Goal: Task Accomplishment & Management: Manage account settings

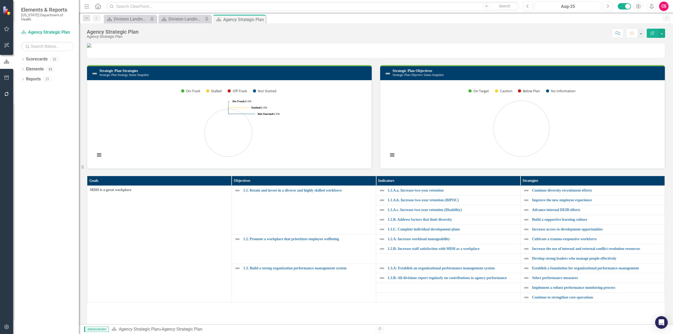
click at [576, 6] on div "Aug-25" at bounding box center [568, 6] width 64 height 6
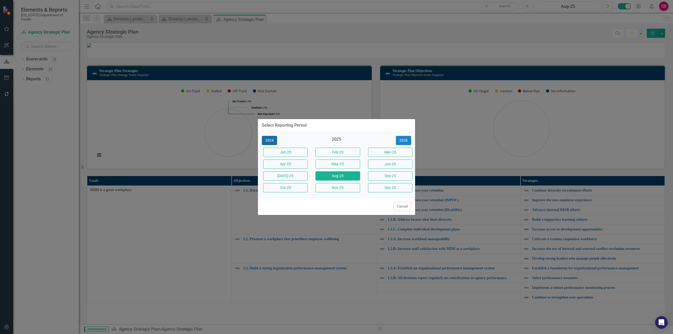
click at [271, 141] on button "2024" at bounding box center [269, 140] width 15 height 9
click at [389, 185] on button "Dec-24" at bounding box center [390, 187] width 44 height 9
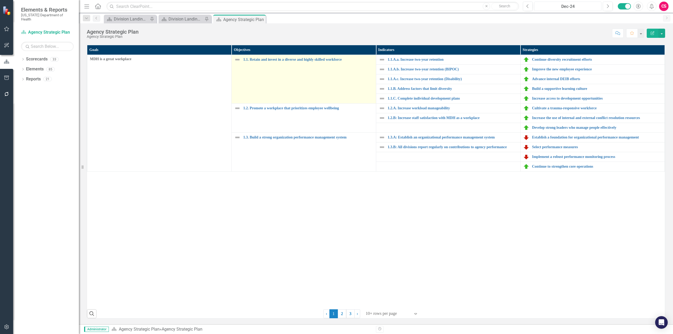
scroll to position [131, 0]
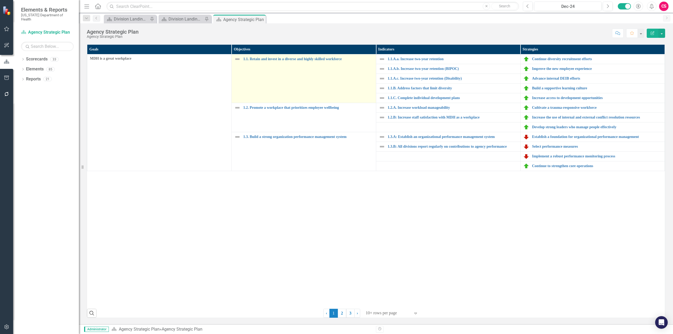
click at [234, 62] on img at bounding box center [237, 59] width 6 height 6
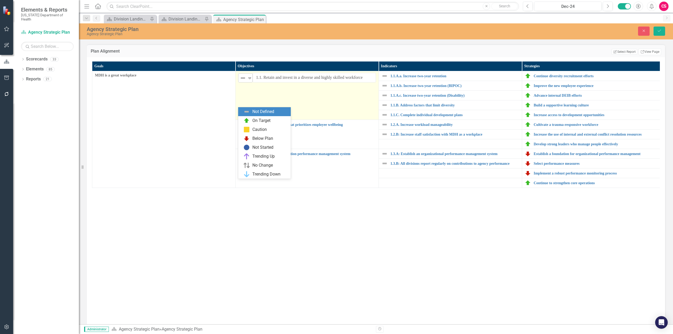
click at [245, 81] on img at bounding box center [243, 78] width 6 height 6
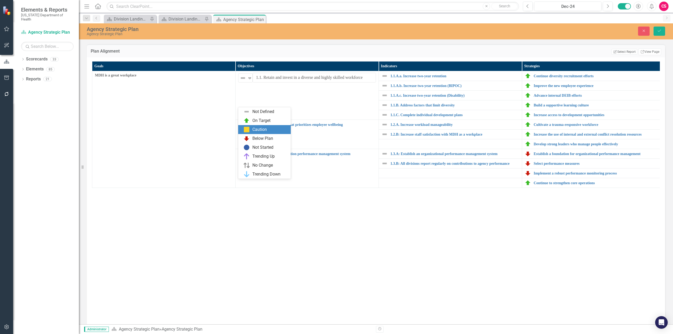
click at [245, 126] on div "Caution" at bounding box center [264, 129] width 53 height 9
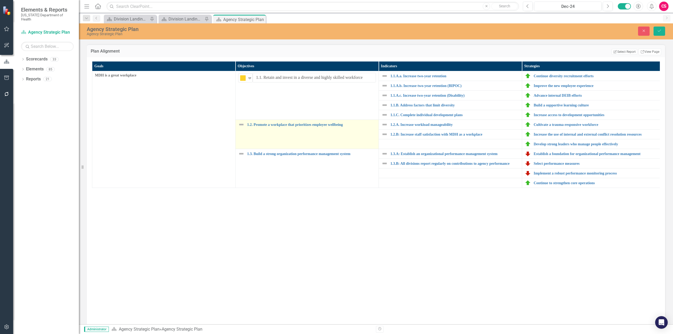
click at [242, 128] on img at bounding box center [241, 124] width 6 height 6
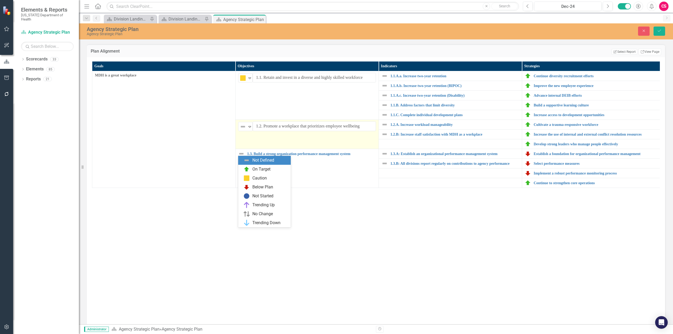
click at [242, 130] on div "Not Defined" at bounding box center [243, 126] width 8 height 7
click at [245, 194] on img at bounding box center [246, 196] width 6 height 6
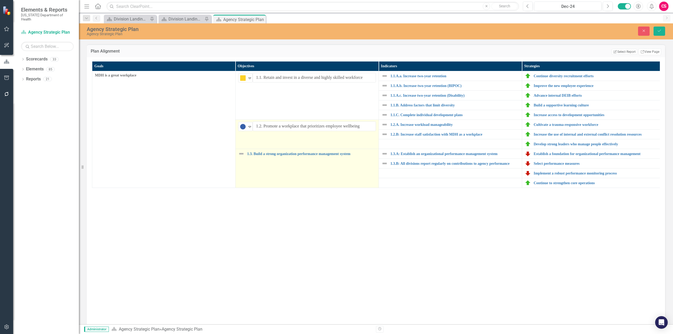
click at [239, 157] on img at bounding box center [241, 154] width 6 height 6
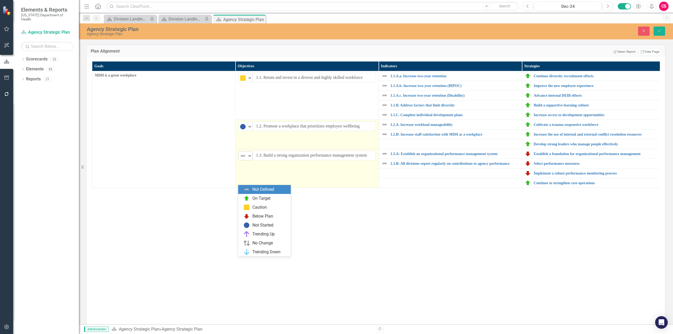
click at [241, 159] on img at bounding box center [243, 156] width 6 height 6
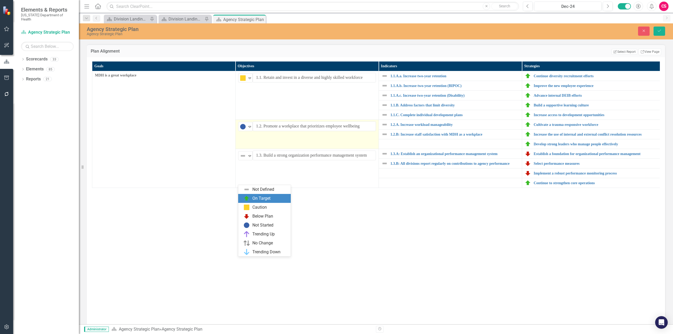
click at [252, 201] on div "On Target" at bounding box center [265, 198] width 44 height 6
click at [661, 33] on button "Save" at bounding box center [659, 31] width 12 height 9
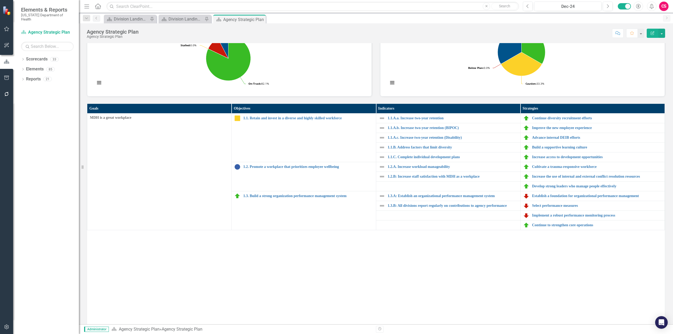
scroll to position [184, 0]
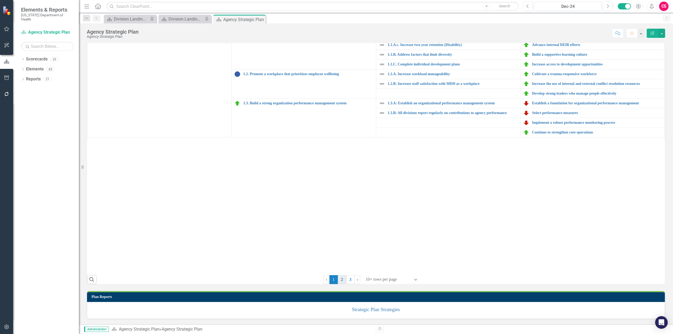
click at [341, 284] on link "2" at bounding box center [342, 279] width 8 height 9
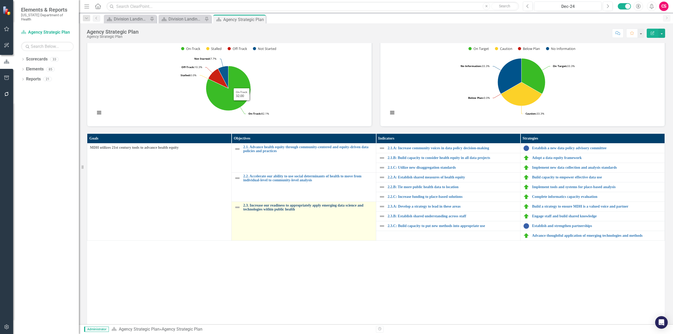
scroll to position [105, 0]
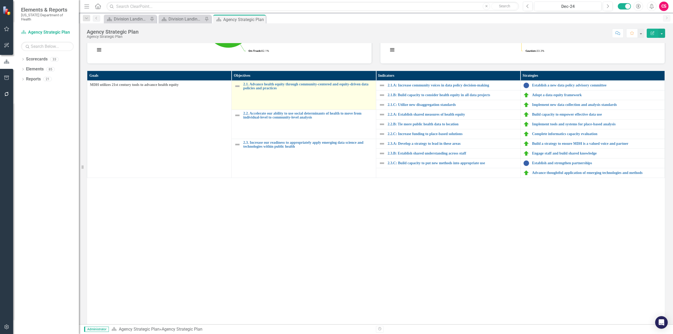
click at [239, 89] on img at bounding box center [237, 86] width 6 height 6
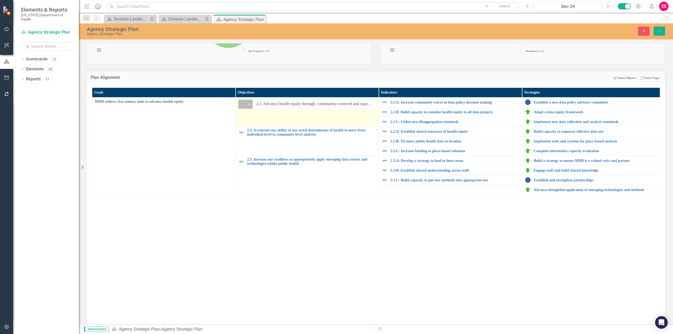
click at [243, 107] on img at bounding box center [243, 104] width 6 height 6
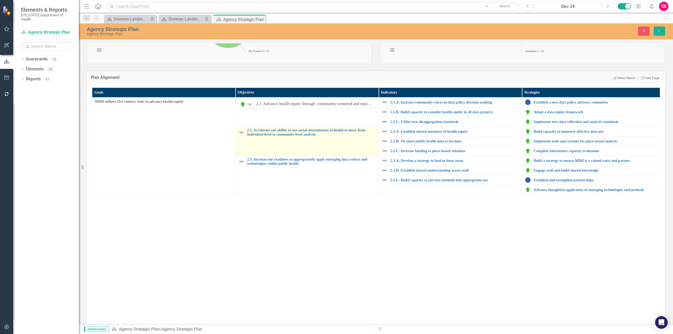
click at [237, 156] on td "2.2. Accelerate our ability to use social determinants of health to move from i…" at bounding box center [306, 141] width 143 height 29
click at [241, 137] on img at bounding box center [243, 133] width 6 height 6
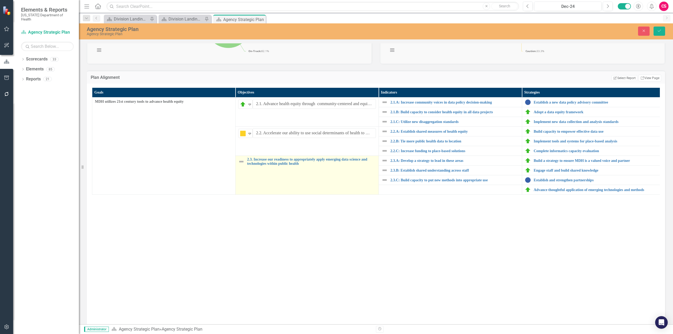
click at [240, 165] on img at bounding box center [241, 161] width 6 height 6
click at [240, 166] on img at bounding box center [243, 162] width 6 height 6
click at [662, 29] on button "Save" at bounding box center [659, 31] width 12 height 9
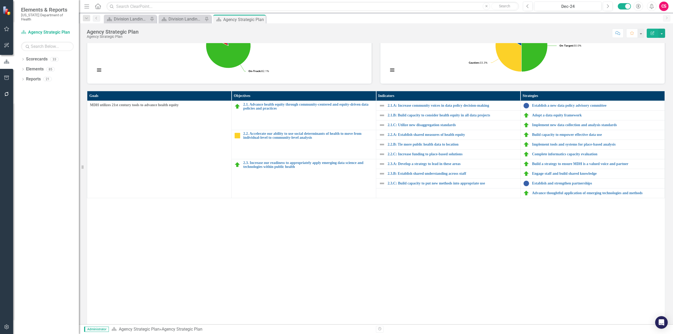
scroll to position [0, 0]
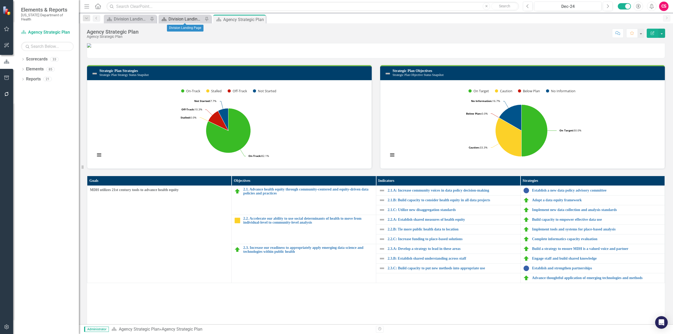
click at [186, 21] on div "Division Landing Page" at bounding box center [185, 19] width 35 height 7
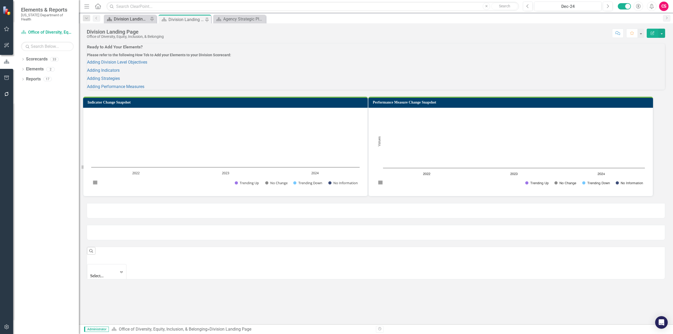
click at [137, 18] on div "Division Landing Page" at bounding box center [131, 19] width 35 height 7
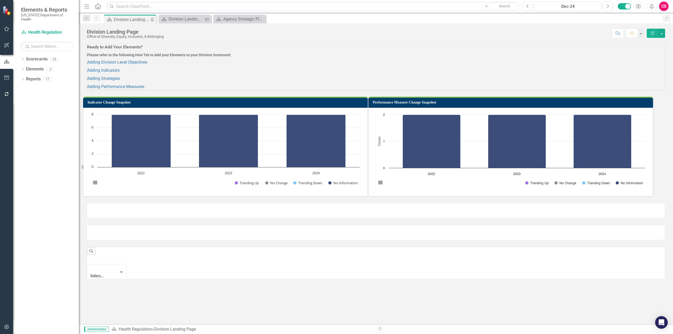
click at [205, 19] on icon "Pin" at bounding box center [206, 19] width 4 height 5
click at [208, 19] on icon "Close" at bounding box center [206, 19] width 5 height 4
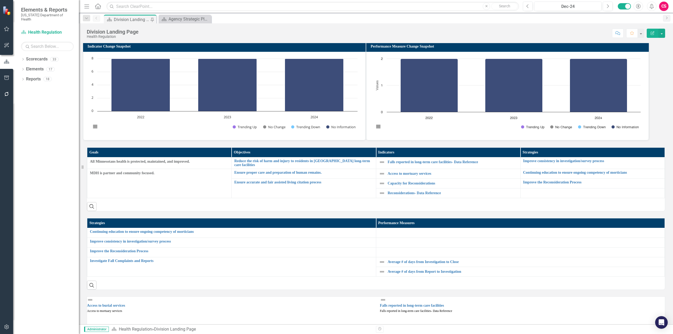
scroll to position [131, 0]
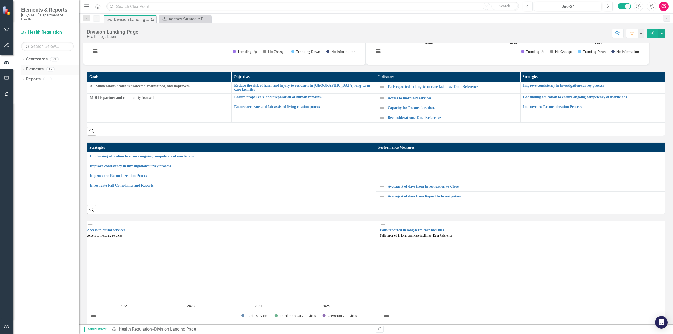
click at [23, 68] on icon "Dropdown" at bounding box center [23, 69] width 4 height 3
click at [19, 88] on icon "Dropdown" at bounding box center [18, 89] width 4 height 3
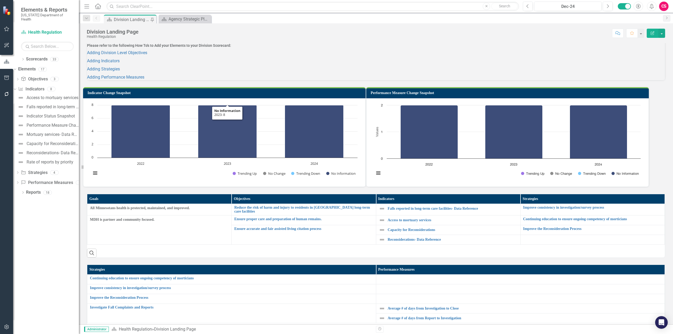
scroll to position [0, 0]
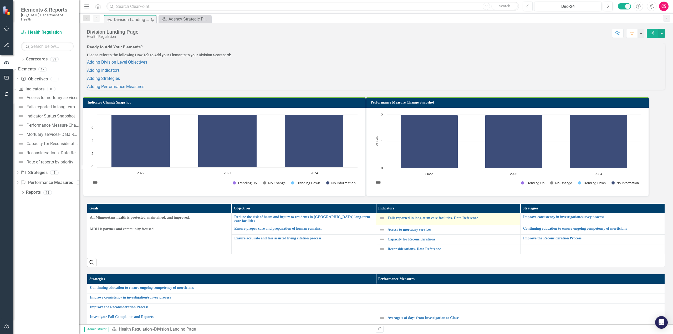
click at [380, 221] on img at bounding box center [382, 218] width 6 height 6
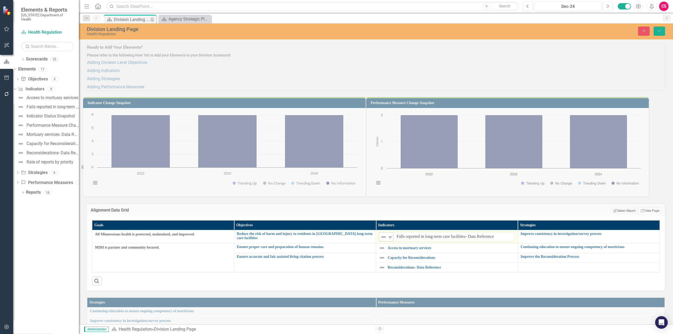
click at [387, 240] on img at bounding box center [383, 237] width 6 height 6
click at [385, 251] on img at bounding box center [382, 248] width 6 height 6
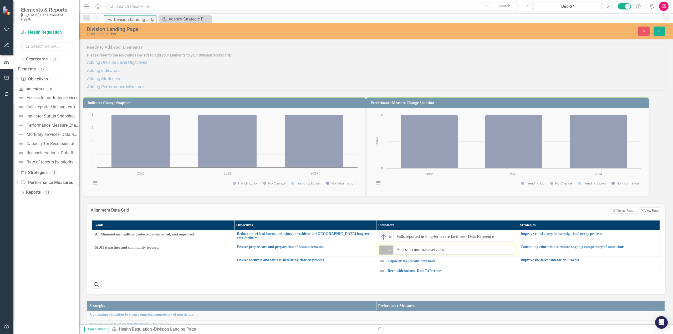
click at [386, 253] on img at bounding box center [383, 250] width 6 height 6
click at [385, 264] on img at bounding box center [382, 261] width 6 height 6
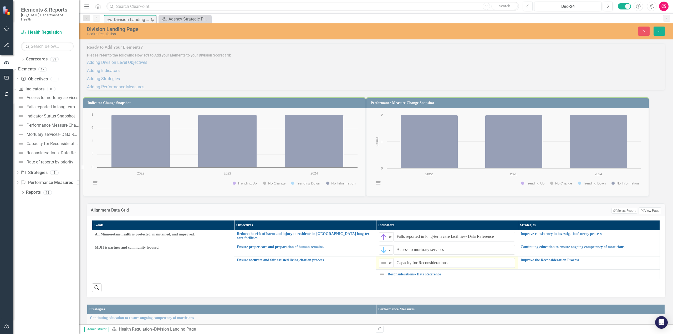
click at [385, 267] on div "Not Defined" at bounding box center [384, 262] width 8 height 7
drag, startPoint x: 393, startPoint y: 243, endPoint x: 392, endPoint y: 252, distance: 8.7
click at [384, 277] on img at bounding box center [382, 274] width 6 height 6
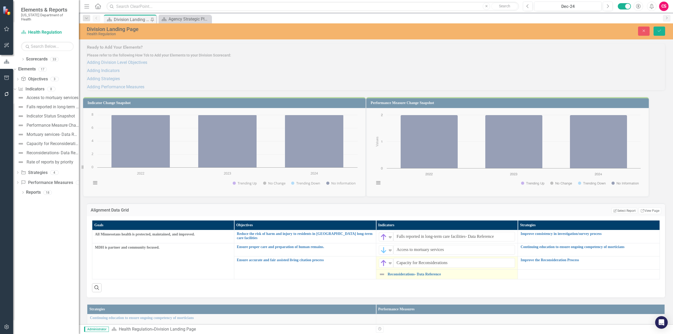
click at [385, 277] on img at bounding box center [382, 274] width 6 height 6
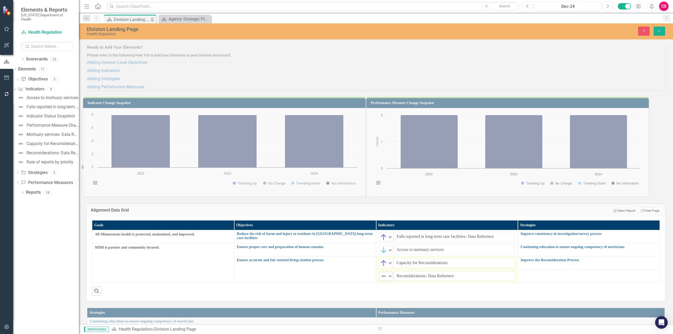
click at [387, 279] on img at bounding box center [383, 276] width 6 height 6
drag, startPoint x: 660, startPoint y: 38, endPoint x: 661, endPoint y: 32, distance: 6.3
click at [660, 38] on div "Division Landing Page Health Regulation Close Save" at bounding box center [376, 31] width 594 height 16
click at [661, 32] on button "Save" at bounding box center [659, 31] width 12 height 9
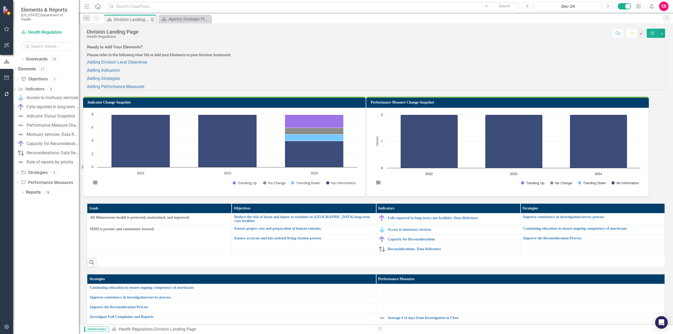
scroll to position [184, 0]
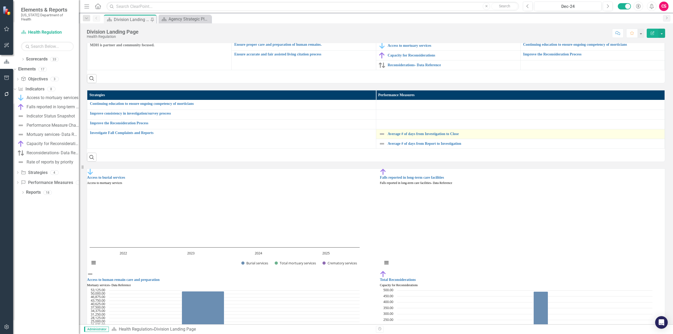
click at [381, 137] on img at bounding box center [382, 134] width 6 height 6
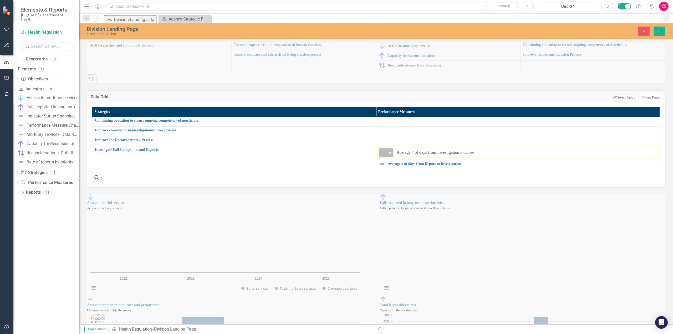
click at [383, 156] on img at bounding box center [383, 153] width 6 height 6
click at [384, 167] on img at bounding box center [382, 164] width 6 height 6
click at [386, 169] on img at bounding box center [383, 166] width 6 height 6
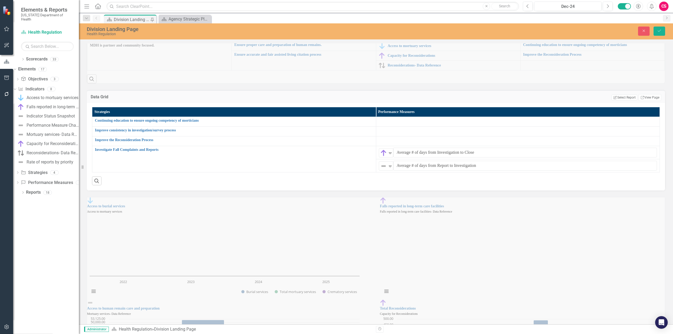
click at [661, 29] on icon "Save" at bounding box center [659, 31] width 5 height 4
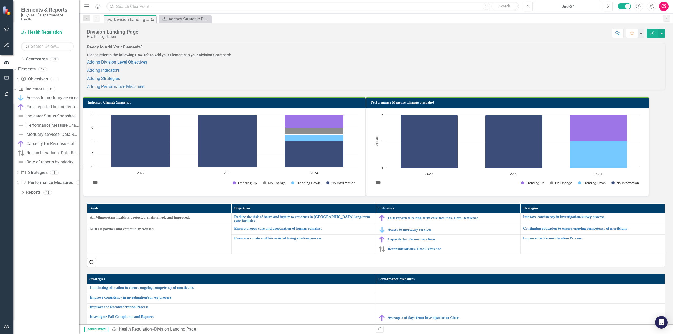
click at [563, 7] on div "Dec-24" at bounding box center [568, 6] width 64 height 6
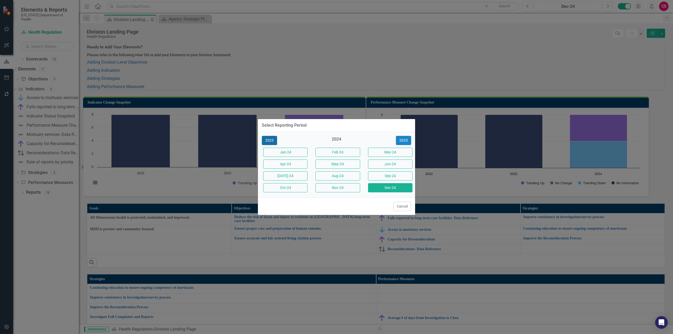
click at [275, 140] on button "2023" at bounding box center [269, 140] width 15 height 9
click at [394, 188] on button "Dec-23" at bounding box center [390, 187] width 44 height 9
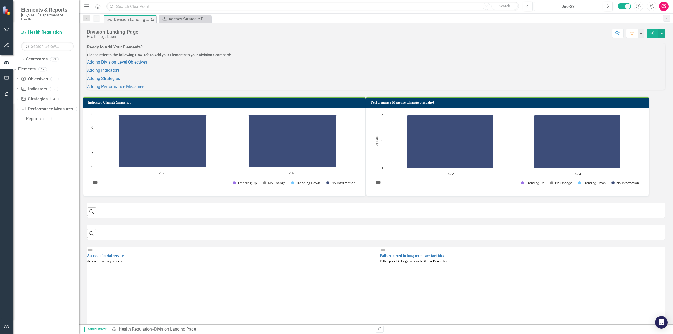
scroll to position [158, 0]
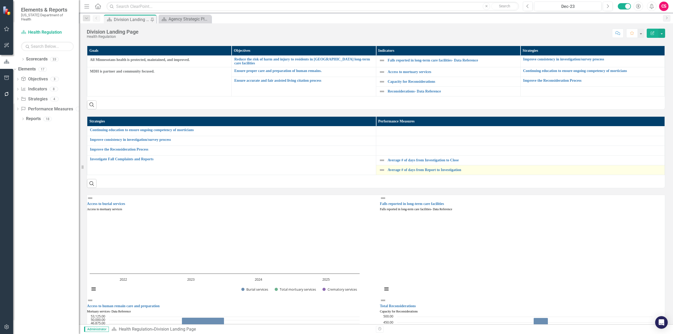
click at [379, 173] on img at bounding box center [382, 170] width 6 height 6
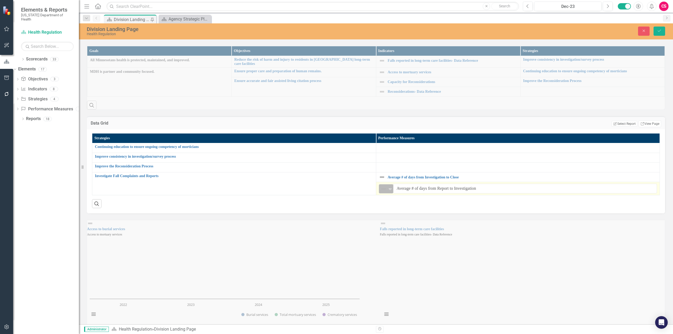
click at [387, 192] on img at bounding box center [383, 189] width 6 height 6
click at [385, 180] on img at bounding box center [382, 177] width 6 height 6
click at [386, 182] on img at bounding box center [383, 179] width 6 height 6
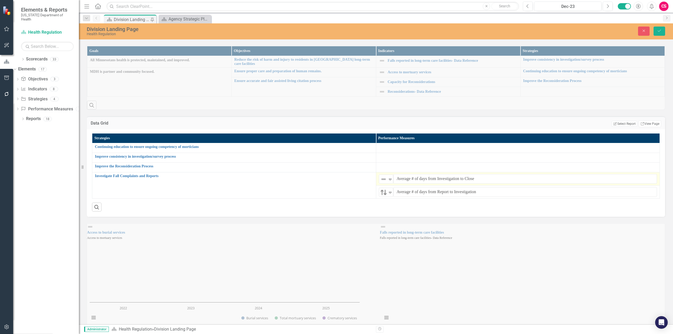
click at [659, 31] on icon "Save" at bounding box center [659, 31] width 5 height 4
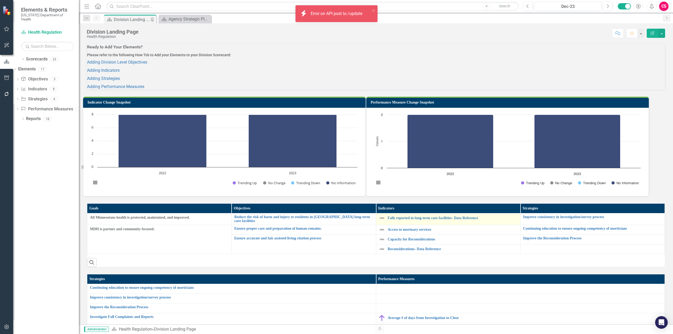
click at [381, 221] on img at bounding box center [382, 218] width 6 height 6
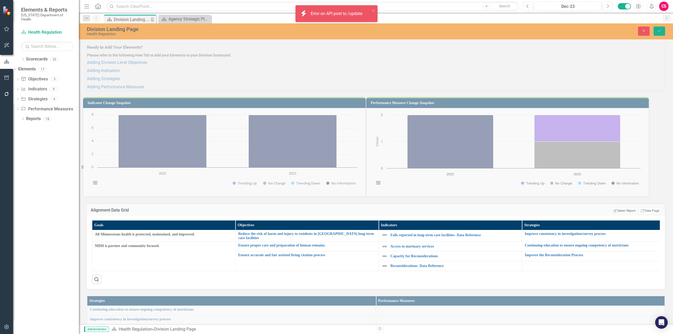
click at [382, 238] on img at bounding box center [384, 235] width 6 height 6
click at [640, 29] on button "Close" at bounding box center [644, 31] width 12 height 9
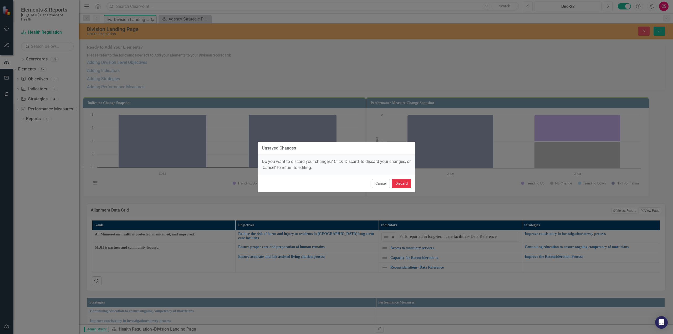
click at [406, 182] on button "Discard" at bounding box center [401, 183] width 19 height 9
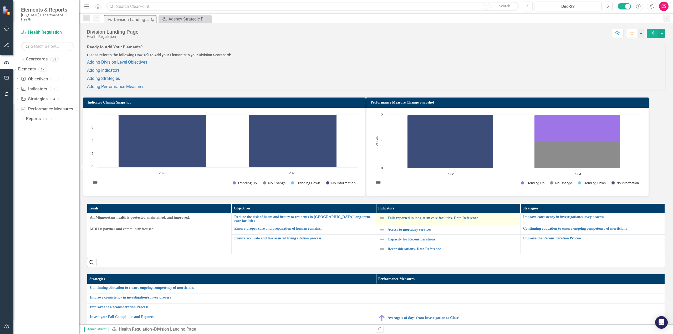
click at [379, 221] on img at bounding box center [382, 218] width 6 height 6
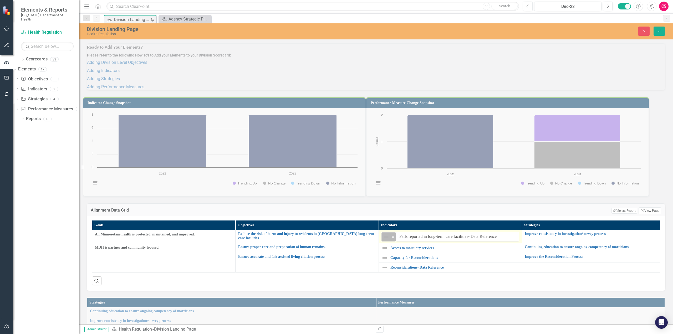
click at [385, 241] on div "Not Defined Expand" at bounding box center [388, 236] width 14 height 9
click at [382, 253] on td "Access to mortuary services Link Map View Link Map Edit Edit Indicator Link Ope…" at bounding box center [450, 248] width 143 height 10
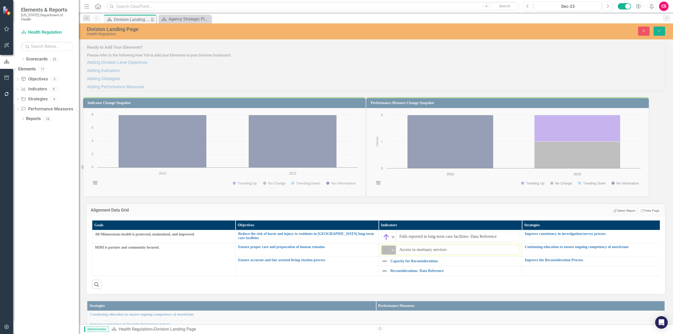
click at [383, 253] on img at bounding box center [386, 250] width 6 height 6
click at [383, 264] on img at bounding box center [384, 261] width 6 height 6
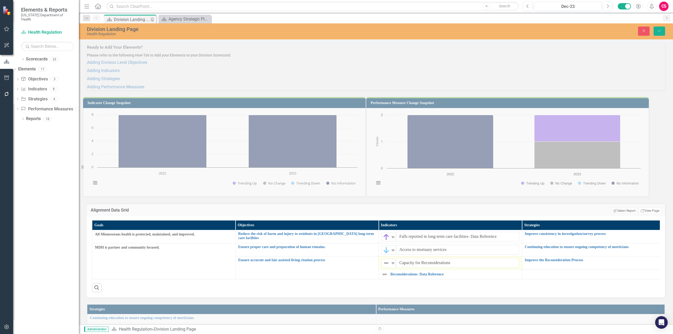
click at [383, 266] on img at bounding box center [386, 263] width 6 height 6
click at [384, 277] on img at bounding box center [384, 274] width 6 height 6
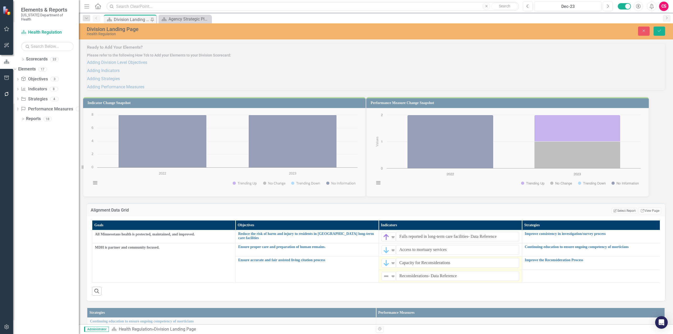
click at [384, 280] on div "Not Defined" at bounding box center [386, 275] width 8 height 7
click at [665, 31] on div "Close Save" at bounding box center [549, 31] width 240 height 9
click at [664, 31] on button "Save" at bounding box center [659, 31] width 12 height 9
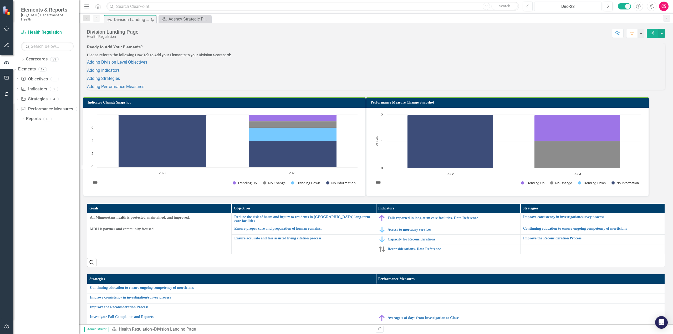
click at [552, 9] on div "Dec-23" at bounding box center [568, 6] width 64 height 6
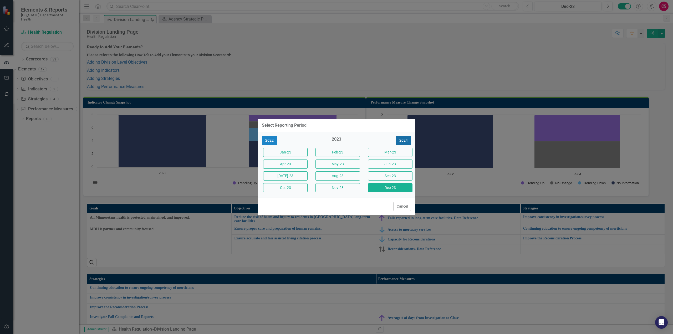
click at [408, 139] on button "2024" at bounding box center [403, 140] width 15 height 9
click at [377, 189] on button "Dec-24" at bounding box center [390, 187] width 44 height 9
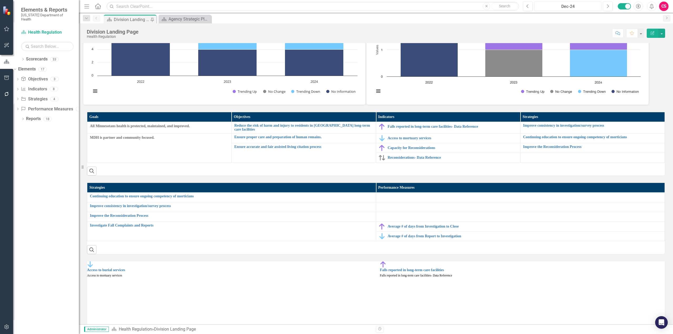
scroll to position [105, 0]
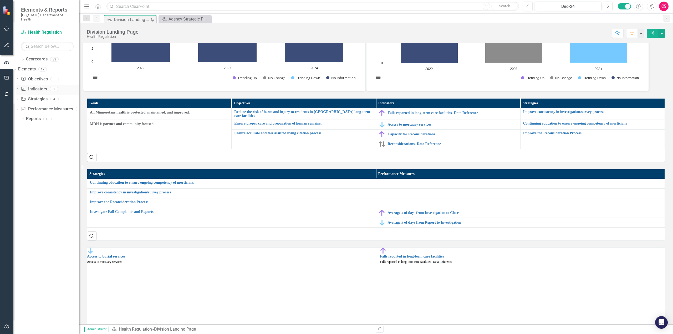
click at [25, 87] on icon at bounding box center [23, 89] width 4 height 4
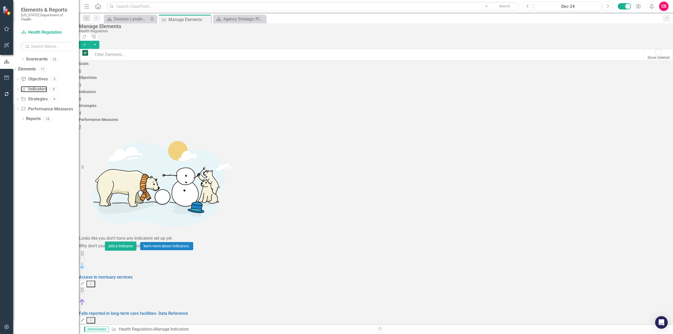
checkbox input "false"
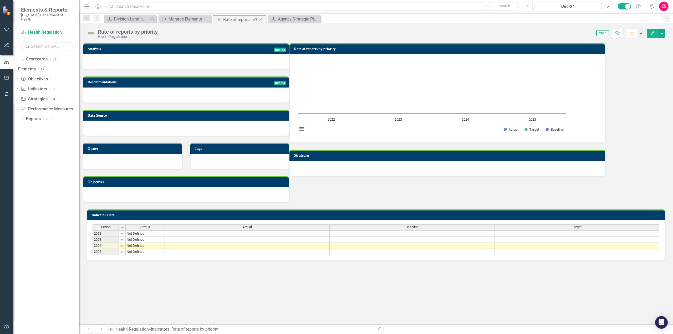
click at [259, 21] on icon "Close" at bounding box center [260, 19] width 5 height 4
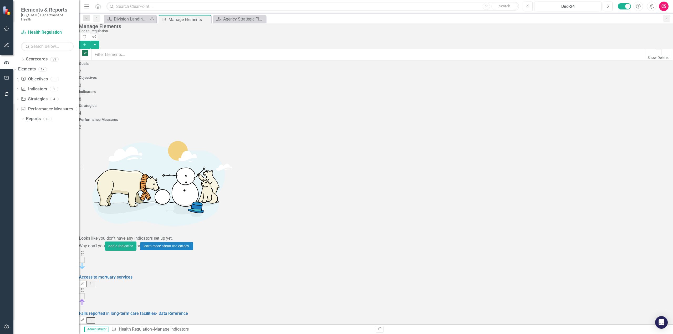
checkbox input "false"
click at [135, 256] on div "Looks like you don't have any Indicators set up yet. Why don't you add a Indica…" at bounding box center [376, 336] width 594 height 412
click at [47, 28] on div "Scorecard Health Regulation" at bounding box center [47, 32] width 53 height 9
click at [54, 29] on link "Scorecard Health Regulation" at bounding box center [47, 32] width 53 height 6
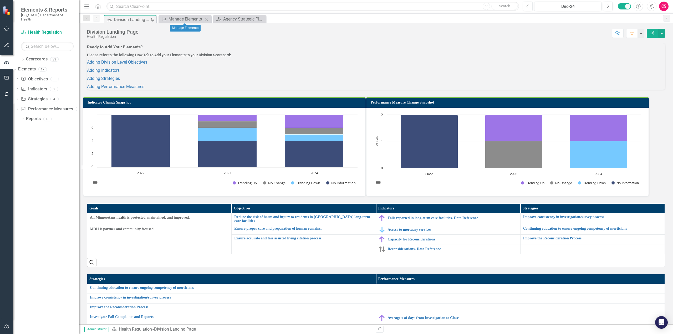
click at [206, 17] on icon "Close" at bounding box center [206, 19] width 5 height 4
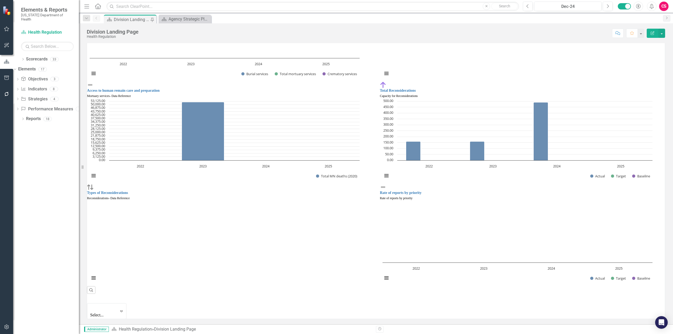
scroll to position [386, 0]
click at [3, 94] on button "button" at bounding box center [7, 94] width 12 height 11
click at [39, 35] on link "Reporting Workflows" at bounding box center [46, 37] width 66 height 6
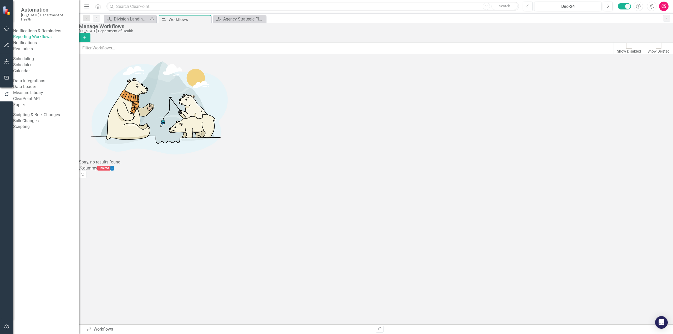
click at [617, 51] on div "Show Disabled" at bounding box center [629, 48] width 24 height 11
click at [625, 50] on input "Show Disabled" at bounding box center [629, 46] width 8 height 8
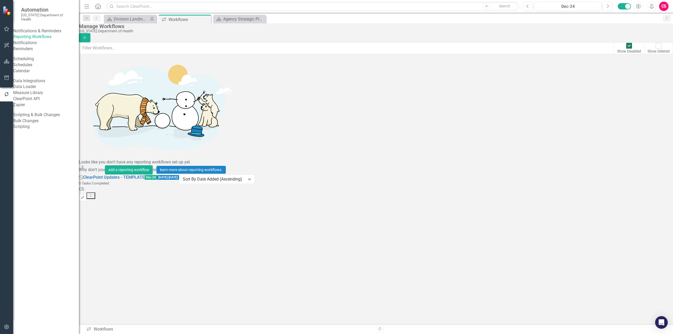
click at [617, 50] on div "Show Disabled" at bounding box center [629, 48] width 24 height 11
click at [625, 50] on input "Show Disabled" at bounding box center [629, 46] width 8 height 8
checkbox input "false"
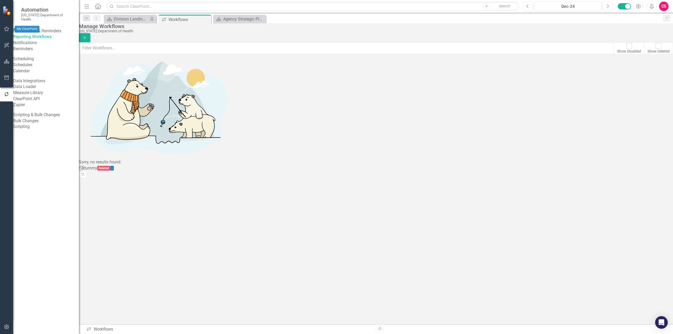
click at [9, 31] on button "button" at bounding box center [7, 29] width 12 height 11
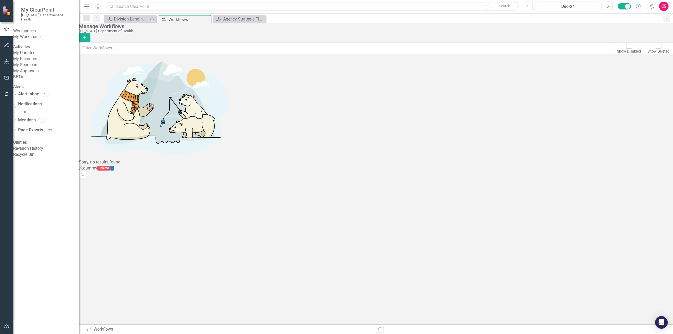
click at [23, 34] on div "My Workspace" at bounding box center [46, 37] width 66 height 6
click at [24, 37] on link "My Workspace" at bounding box center [46, 37] width 66 height 6
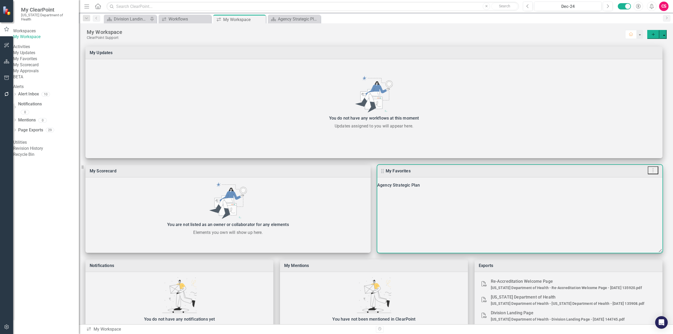
click at [525, 189] on div "Agency Strategic Plan" at bounding box center [519, 185] width 285 height 7
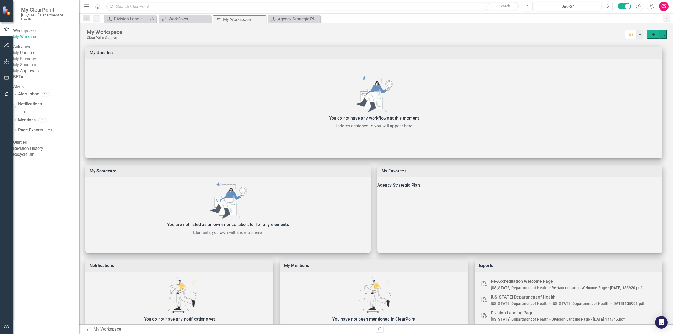
click at [9, 61] on icon "button" at bounding box center [7, 61] width 6 height 4
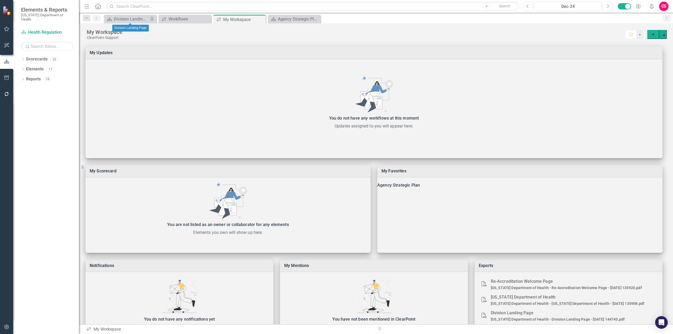
click at [124, 23] on div "Scorecard Division Landing Page Pin" at bounding box center [130, 19] width 53 height 9
click at [126, 18] on div "Division Landing Page" at bounding box center [131, 19] width 35 height 7
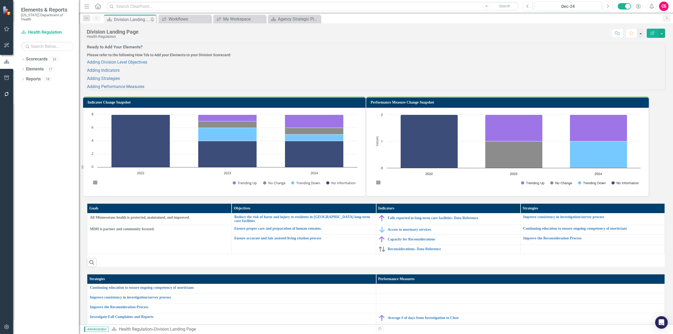
click at [639, 32] on button "button" at bounding box center [640, 33] width 7 height 9
click at [615, 44] on link "Favorite Add Favorite" at bounding box center [618, 43] width 50 height 10
click at [282, 20] on div "Agency Strategic Plan" at bounding box center [295, 19] width 35 height 7
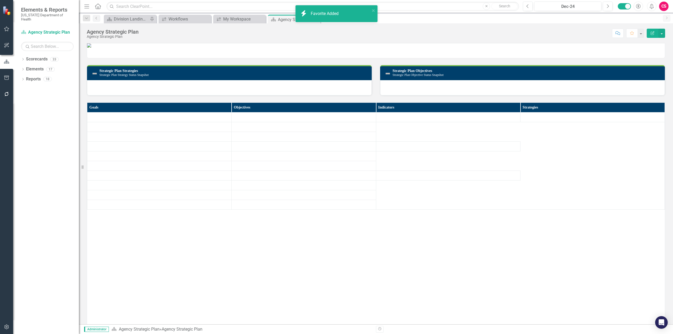
click at [282, 20] on div "Agency Strategic Plan" at bounding box center [298, 19] width 41 height 7
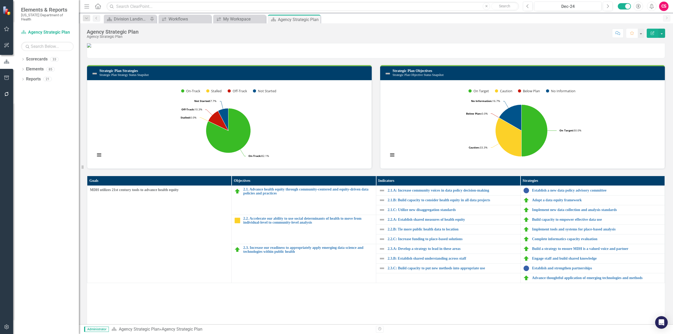
click at [631, 35] on icon "Favorite" at bounding box center [631, 33] width 5 height 4
click at [24, 58] on icon "Dropdown" at bounding box center [23, 59] width 4 height 3
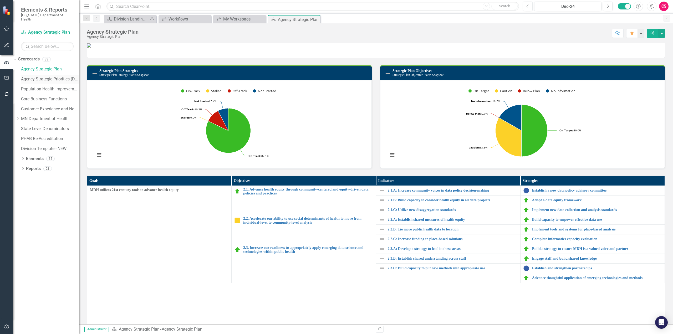
click at [43, 76] on link "Agency Strategic Priorities (Duplicate)" at bounding box center [50, 79] width 58 height 6
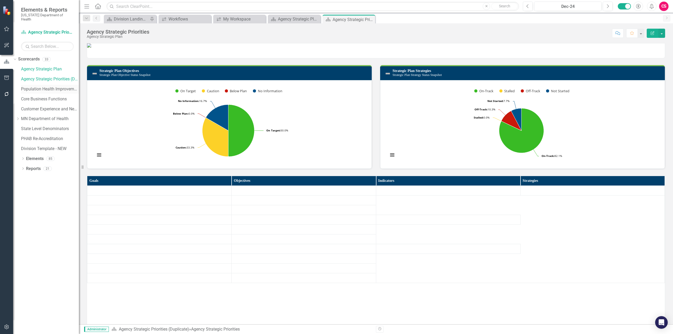
click at [47, 89] on div "Population Health Improvement" at bounding box center [50, 89] width 58 height 9
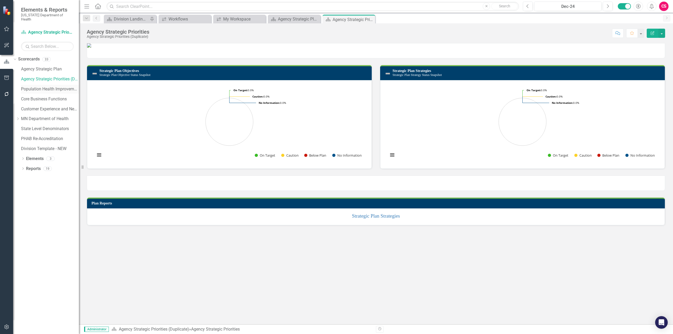
click at [47, 87] on link "Population Health Improvement" at bounding box center [50, 89] width 58 height 6
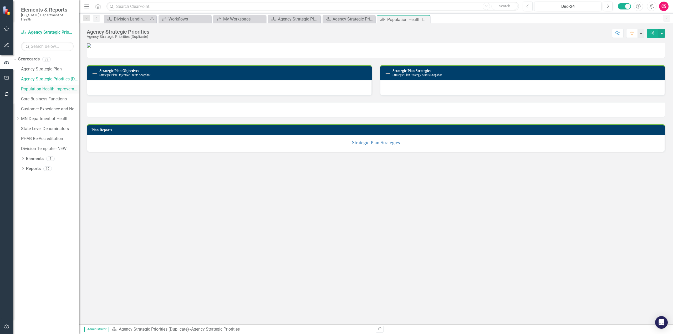
click at [48, 86] on link "Population Health Improvement" at bounding box center [50, 89] width 58 height 6
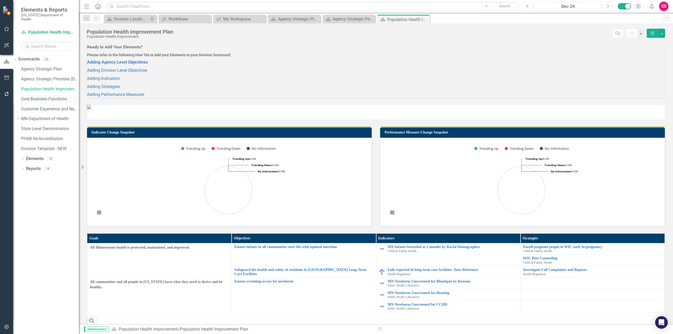
click at [56, 98] on link "Core Business Functions" at bounding box center [50, 99] width 58 height 6
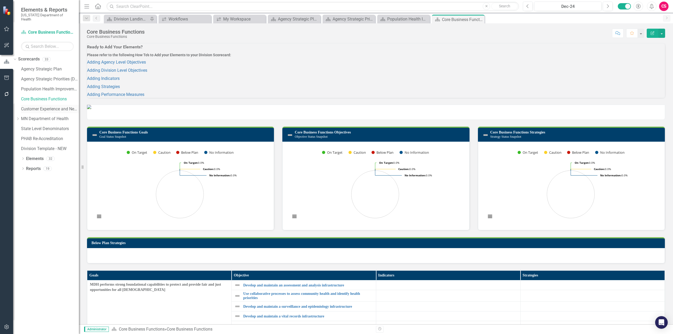
click at [55, 106] on link "Customer Experience and Needs" at bounding box center [50, 109] width 58 height 6
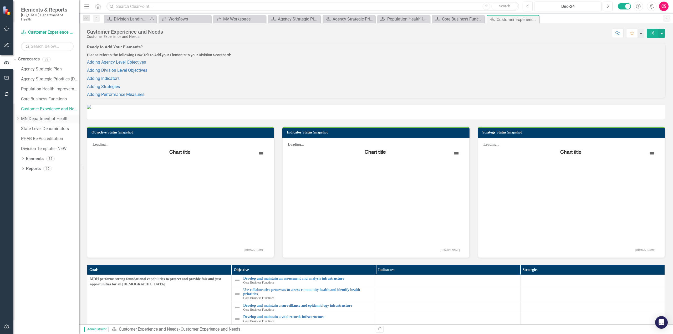
click at [48, 116] on link "MN Department of Health" at bounding box center [50, 119] width 58 height 6
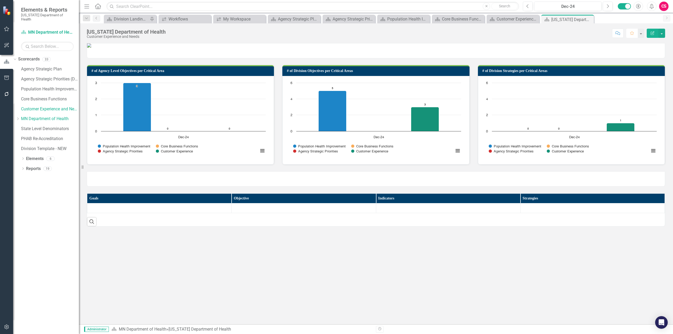
click at [628, 31] on button "Favorite" at bounding box center [632, 33] width 12 height 9
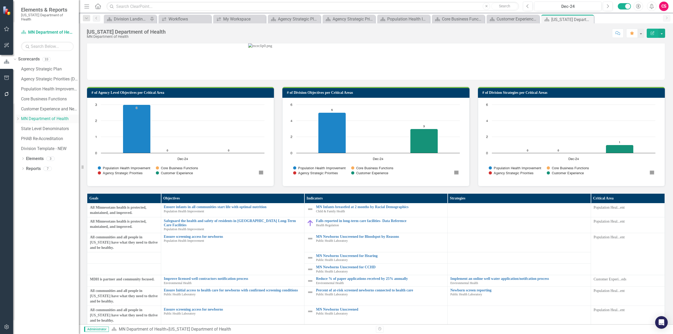
click at [20, 117] on icon "Dropdown" at bounding box center [18, 118] width 4 height 3
click at [19, 117] on icon at bounding box center [17, 117] width 3 height 1
click at [37, 136] on link "PHAB Re-Accreditation" at bounding box center [50, 139] width 58 height 6
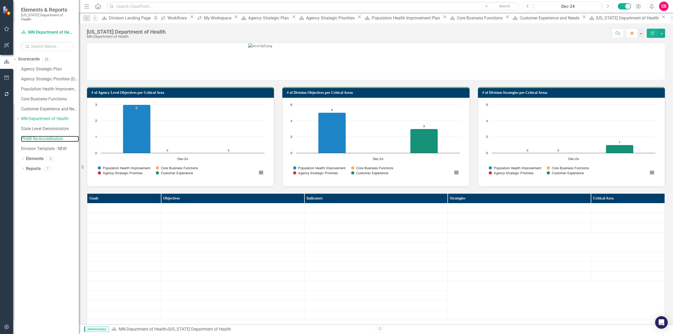
click at [40, 136] on link "PHAB Re-Accreditation" at bounding box center [50, 139] width 58 height 6
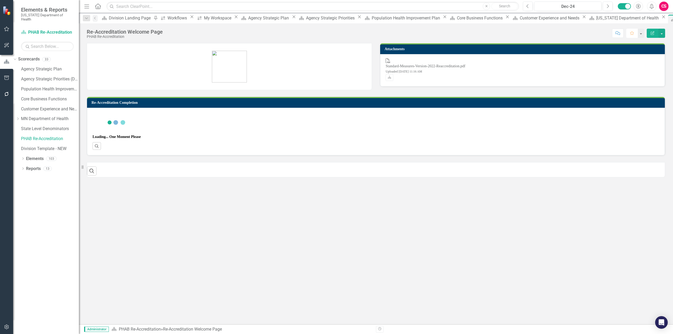
click at [629, 36] on button "Favorite" at bounding box center [632, 33] width 12 height 9
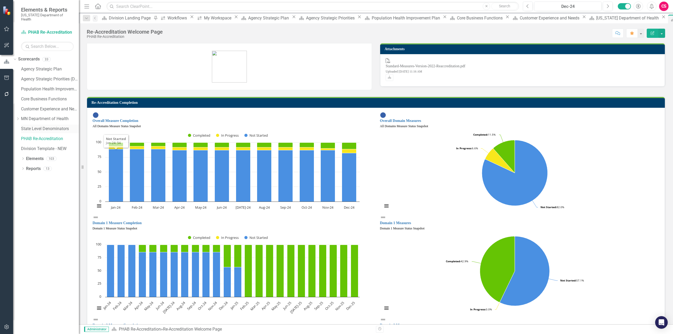
click at [46, 126] on link "State Level Denominators" at bounding box center [50, 129] width 58 height 6
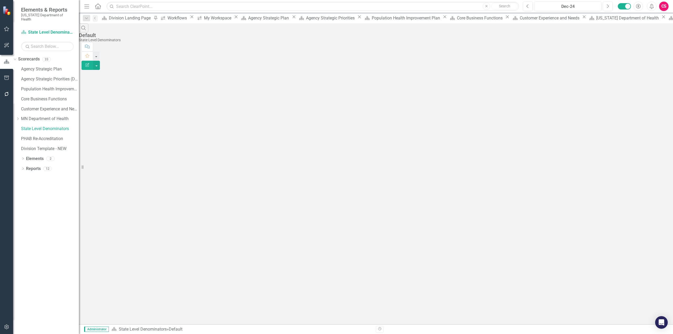
click at [8, 31] on icon "button" at bounding box center [7, 29] width 6 height 4
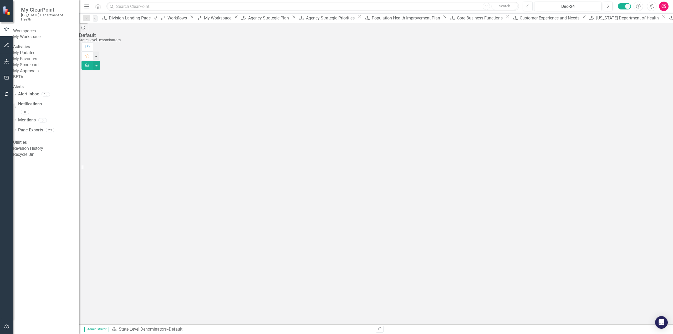
click at [32, 37] on link "My Workspace" at bounding box center [46, 37] width 66 height 6
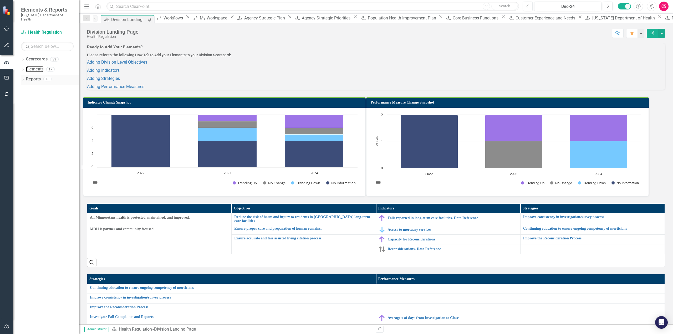
drag, startPoint x: 35, startPoint y: 65, endPoint x: 63, endPoint y: 78, distance: 30.0
click at [35, 66] on link "Elements" at bounding box center [35, 69] width 18 height 6
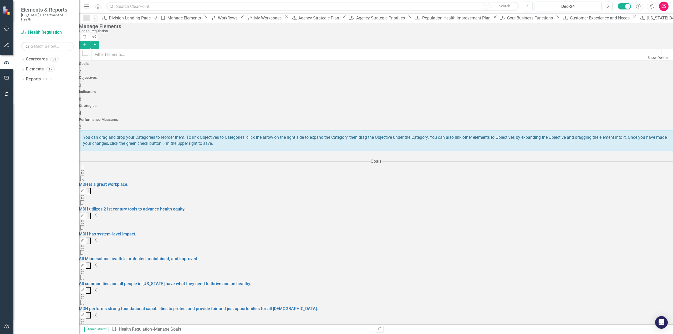
click at [290, 76] on div "Objectives 3" at bounding box center [376, 82] width 594 height 13
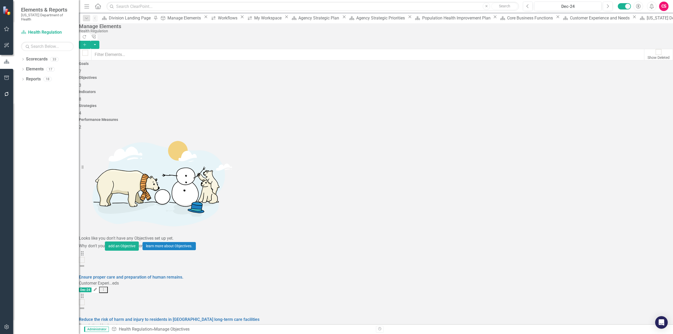
click at [99, 286] on button "Edit" at bounding box center [95, 289] width 8 height 7
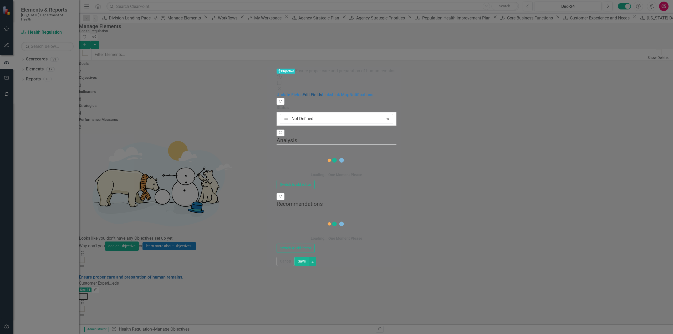
click at [302, 92] on link "Edit Fields" at bounding box center [311, 94] width 19 height 5
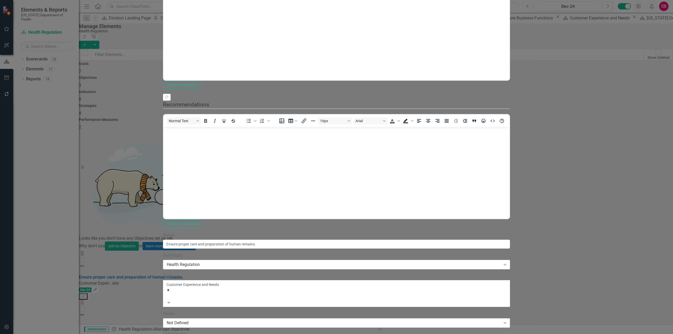
click at [226, 320] on div "Not Defined" at bounding box center [334, 323] width 334 height 6
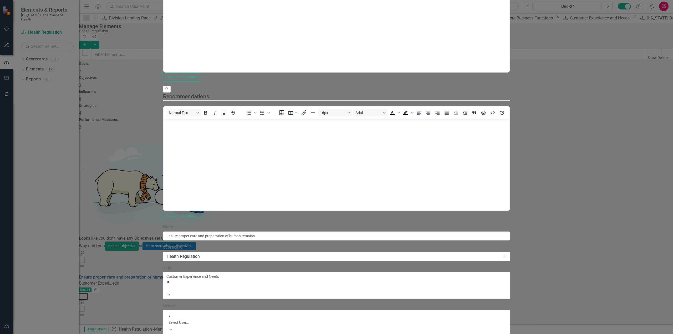
type input "cl"
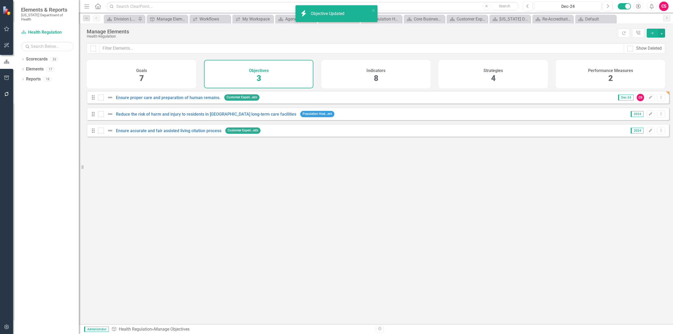
click at [367, 71] on h4 "Indicators" at bounding box center [375, 70] width 19 height 5
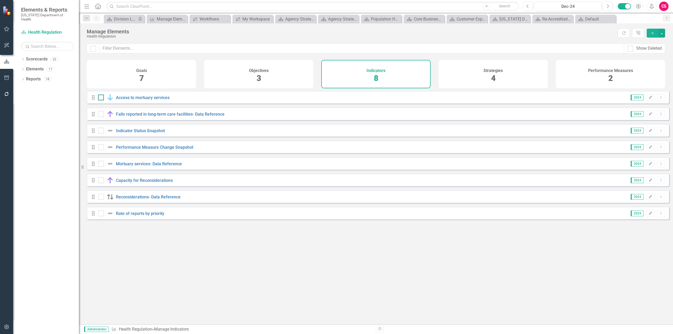
click at [102, 100] on div at bounding box center [101, 98] width 6 height 6
click at [101, 98] on input "checkbox" at bounding box center [99, 96] width 3 height 3
checkbox input "true"
click at [99, 117] on div at bounding box center [101, 114] width 6 height 6
click at [99, 115] on input "checkbox" at bounding box center [99, 112] width 3 height 3
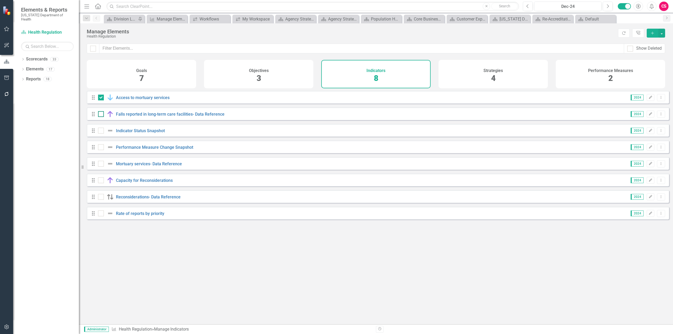
checkbox input "true"
drag, startPoint x: 660, startPoint y: 33, endPoint x: 663, endPoint y: 36, distance: 4.3
click at [660, 33] on button "button" at bounding box center [661, 33] width 7 height 9
click at [654, 60] on link "Edit Multiple Edit Multiple" at bounding box center [644, 62] width 42 height 10
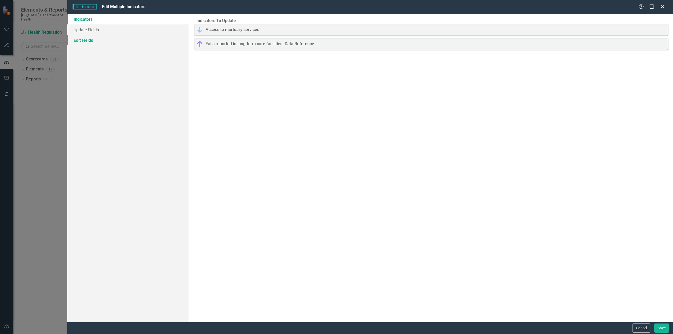
click at [99, 38] on link "Edit Fields" at bounding box center [127, 40] width 121 height 11
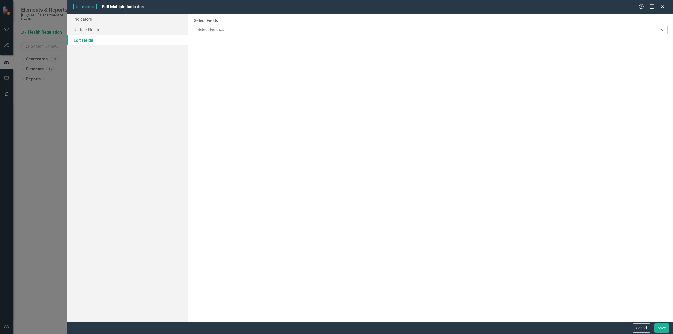
click at [209, 27] on div at bounding box center [426, 29] width 463 height 7
click at [210, 57] on div "Select User..." at bounding box center [427, 59] width 461 height 6
type input "cl"
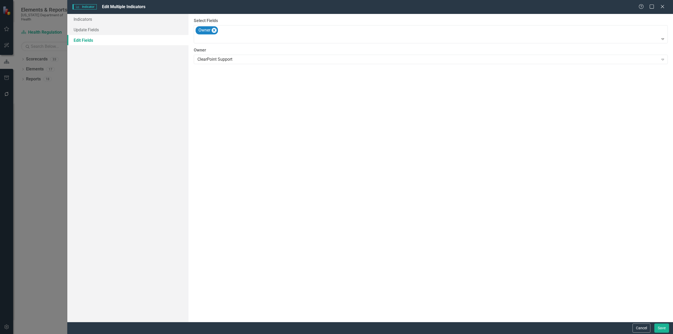
click at [672, 328] on div "Cancel Save" at bounding box center [369, 328] width 605 height 12
click at [666, 329] on button "Save" at bounding box center [661, 327] width 15 height 9
checkbox input "false"
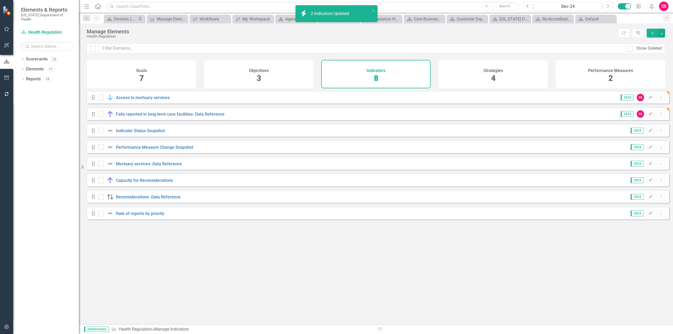
click at [483, 66] on div "Strategies 4" at bounding box center [492, 74] width 109 height 28
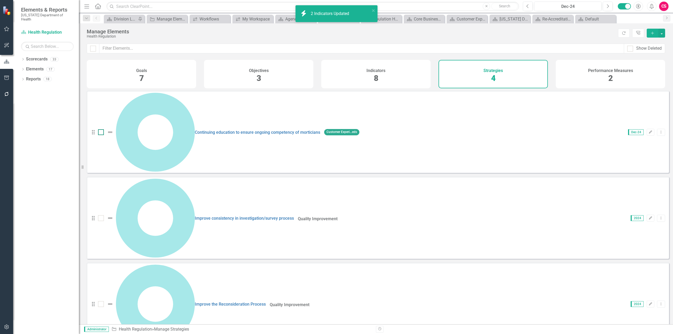
click at [101, 129] on input "checkbox" at bounding box center [99, 130] width 3 height 3
checkbox input "true"
click at [647, 129] on button "Edit" at bounding box center [650, 132] width 8 height 7
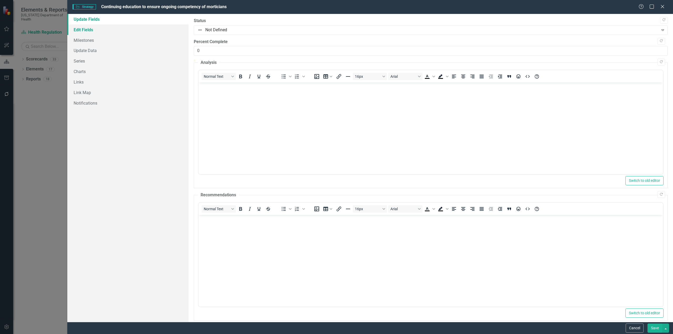
click at [117, 32] on link "Edit Fields" at bounding box center [127, 29] width 121 height 11
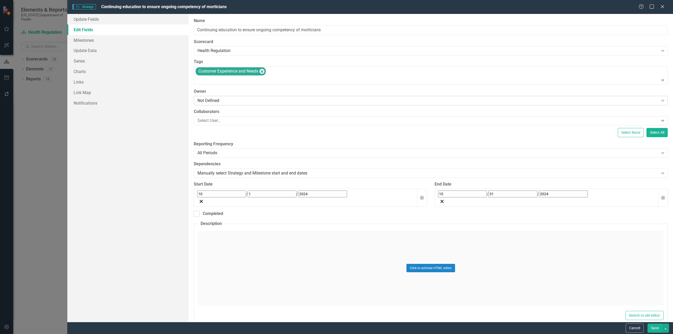
click at [218, 102] on div "Not Defined" at bounding box center [427, 100] width 461 height 6
type input "cl"
click at [651, 333] on div "Cancel Save" at bounding box center [369, 328] width 605 height 12
click at [652, 329] on button "Save" at bounding box center [654, 327] width 15 height 9
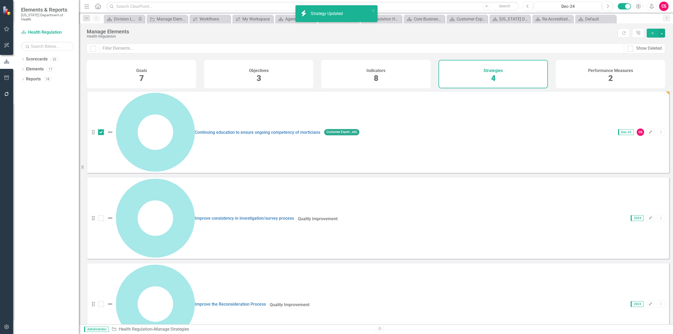
click at [609, 72] on h4 "Performance Measures" at bounding box center [610, 70] width 45 height 5
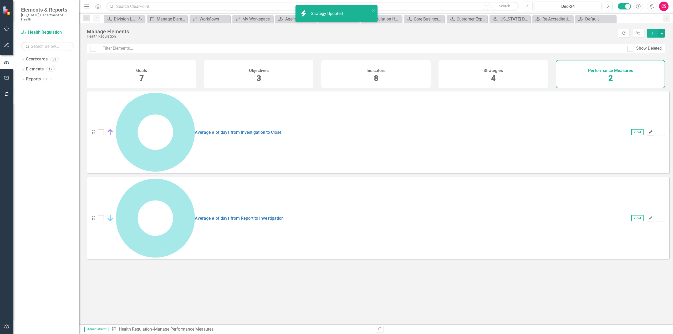
click at [648, 131] on icon "Edit" at bounding box center [650, 132] width 4 height 3
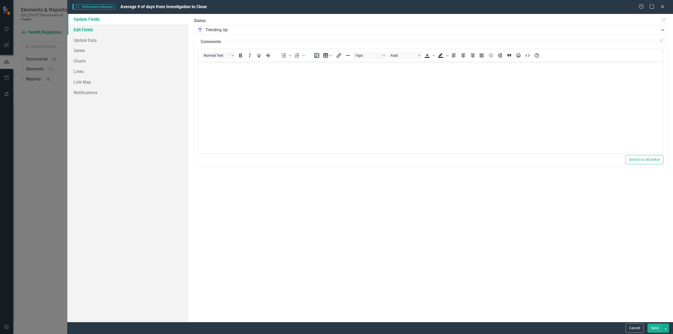
click at [93, 30] on link "Edit Fields" at bounding box center [127, 29] width 121 height 11
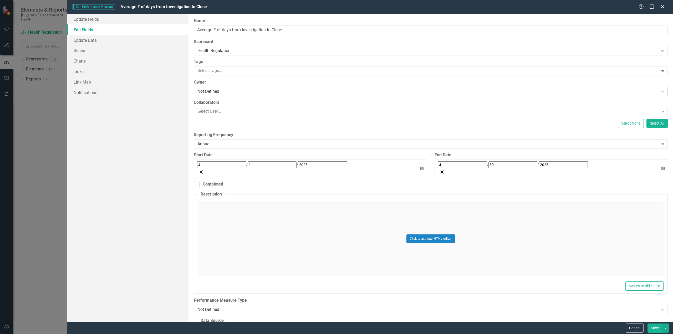
click at [231, 89] on div "Not Defined" at bounding box center [427, 92] width 461 height 6
type input "cl"
click at [653, 324] on button "Save" at bounding box center [654, 327] width 15 height 9
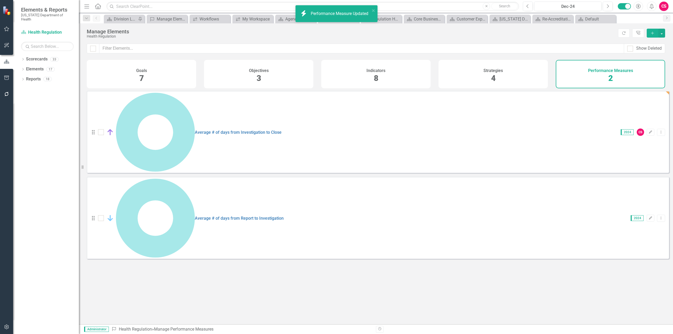
click at [11, 30] on button "button" at bounding box center [7, 29] width 12 height 11
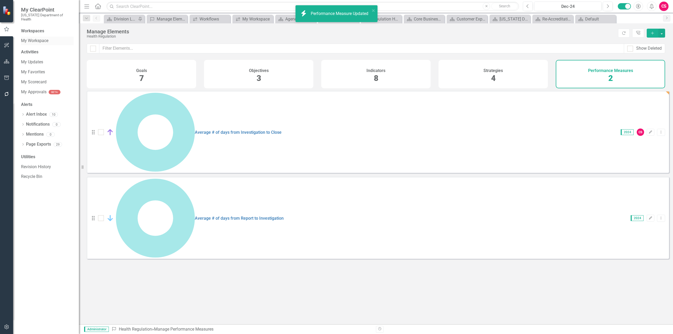
click at [33, 32] on div "Workspaces My Workspace" at bounding box center [47, 36] width 53 height 17
click at [33, 38] on link "My Workspace" at bounding box center [47, 41] width 53 height 6
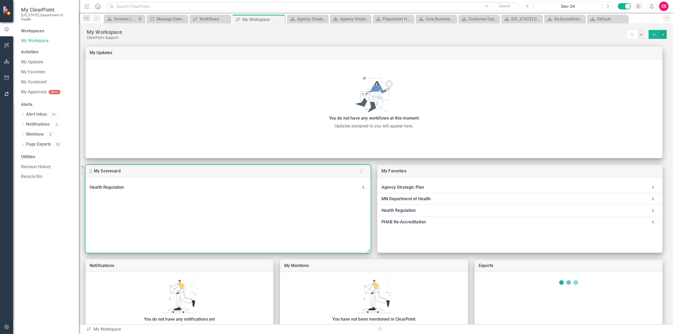
click at [212, 192] on Regulation-header "Health Regulation" at bounding box center [227, 188] width 285 height 12
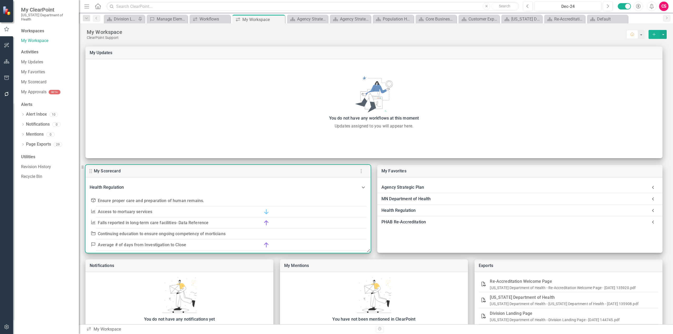
click at [161, 185] on div "Health Regulation" at bounding box center [225, 187] width 270 height 7
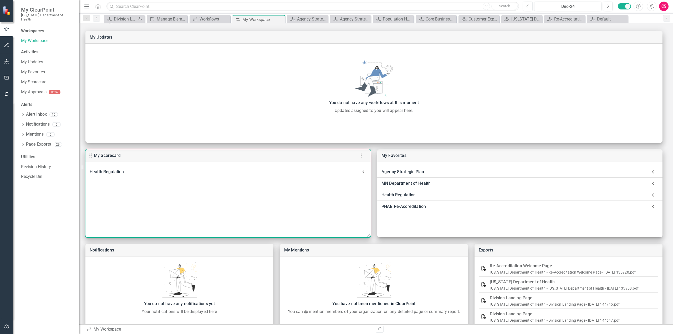
scroll to position [30, 0]
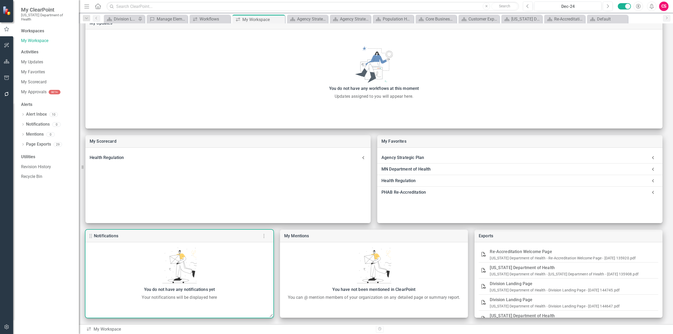
click at [266, 235] on icon "button" at bounding box center [264, 236] width 6 height 6
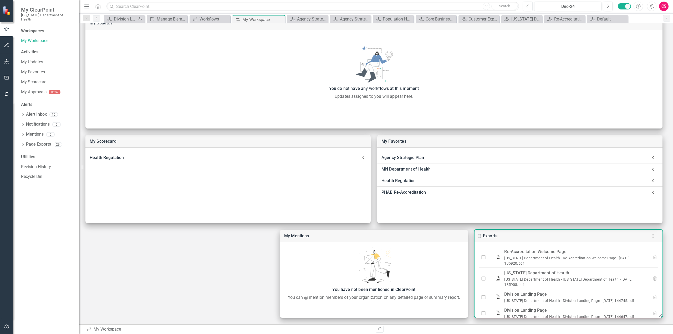
click at [657, 236] on button "button" at bounding box center [652, 236] width 11 height 11
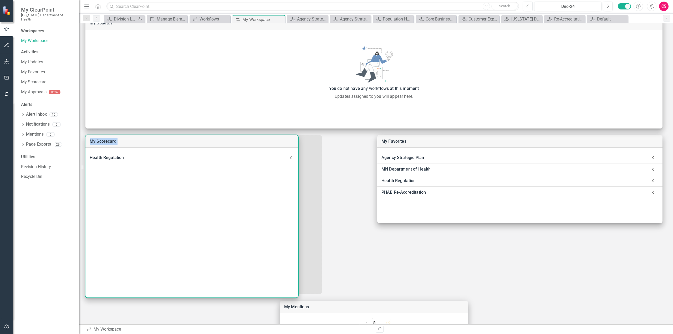
drag, startPoint x: 370, startPoint y: 221, endPoint x: 290, endPoint y: 299, distance: 111.7
click at [290, 299] on div "My Scorecard Health Regulation Objective Ensure proper care and preparation of …" at bounding box center [376, 202] width 594 height 385
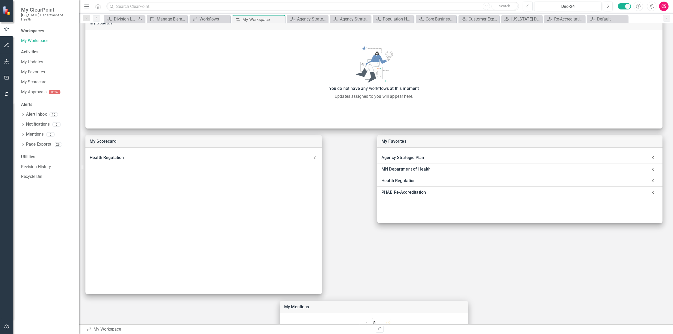
drag, startPoint x: 661, startPoint y: 223, endPoint x: 666, endPoint y: 234, distance: 11.8
click at [665, 236] on div "My Scorecard Health Regulation Objective Ensure proper care and preparation of …" at bounding box center [376, 202] width 594 height 385
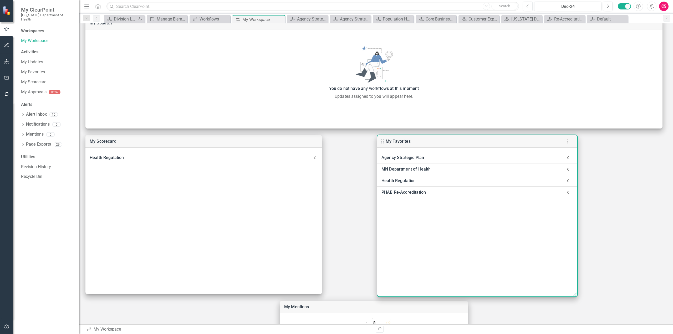
drag, startPoint x: 661, startPoint y: 222, endPoint x: 575, endPoint y: 295, distance: 112.3
click at [575, 295] on icon at bounding box center [574, 293] width 6 height 6
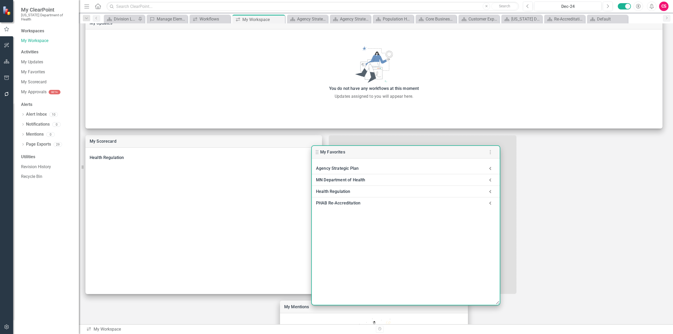
drag, startPoint x: 382, startPoint y: 140, endPoint x: 318, endPoint y: 151, distance: 65.5
click at [318, 151] on icon at bounding box center [317, 152] width 6 height 6
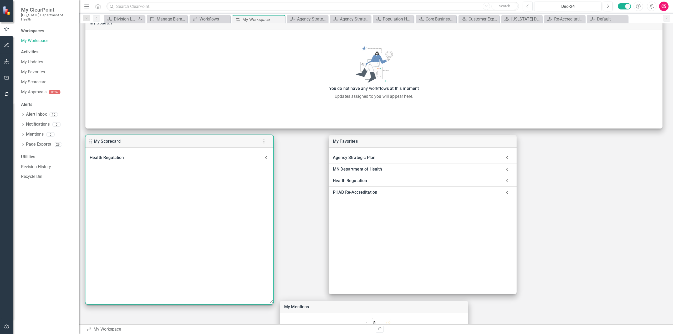
drag, startPoint x: 321, startPoint y: 290, endPoint x: 318, endPoint y: 250, distance: 40.3
click at [267, 300] on div "My Scorecard Health Regulation Objective Ensure proper care and preparation of …" at bounding box center [179, 219] width 188 height 169
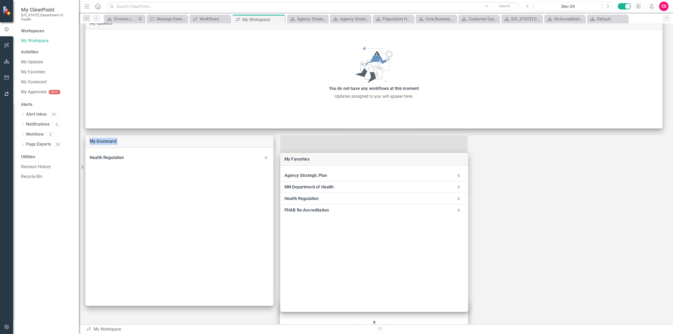
drag, startPoint x: 333, startPoint y: 140, endPoint x: 278, endPoint y: 158, distance: 57.7
click at [278, 158] on div "My Scorecard Health Regulation Objective Ensure proper care and preparation of …" at bounding box center [376, 202] width 594 height 385
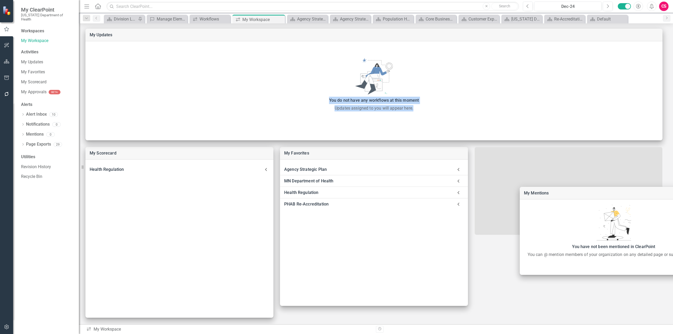
scroll to position [21, 0]
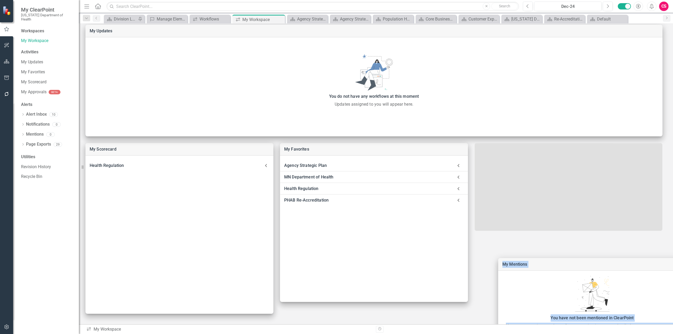
drag, startPoint x: 285, startPoint y: 236, endPoint x: 526, endPoint y: 212, distance: 241.4
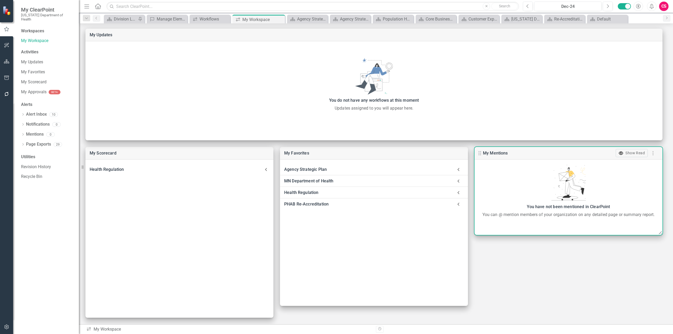
scroll to position [17, 0]
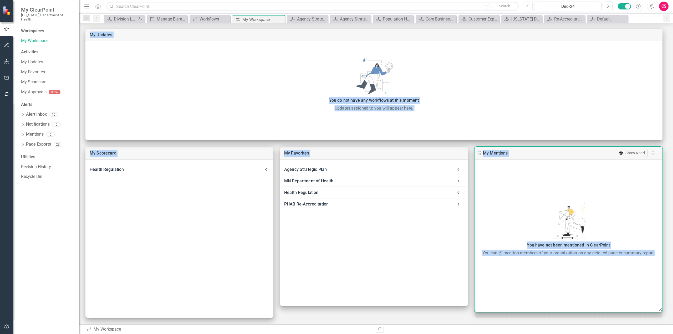
drag, startPoint x: 661, startPoint y: 234, endPoint x: 655, endPoint y: 311, distance: 77.2
click at [655, 311] on div "My Mentions Show Read You have not been mentioned in ClearPoint You can @ menti…" at bounding box center [568, 229] width 188 height 165
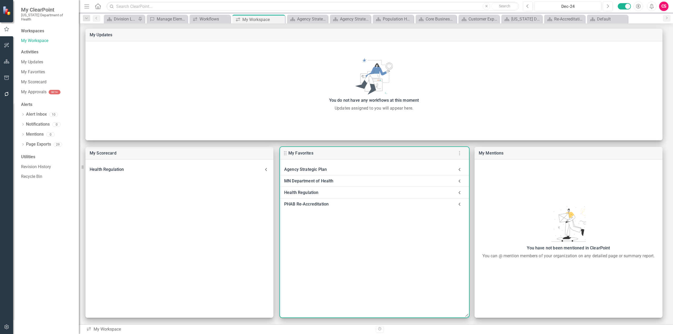
drag, startPoint x: 466, startPoint y: 305, endPoint x: 452, endPoint y: 320, distance: 19.7
click at [467, 317] on icon at bounding box center [465, 314] width 6 height 6
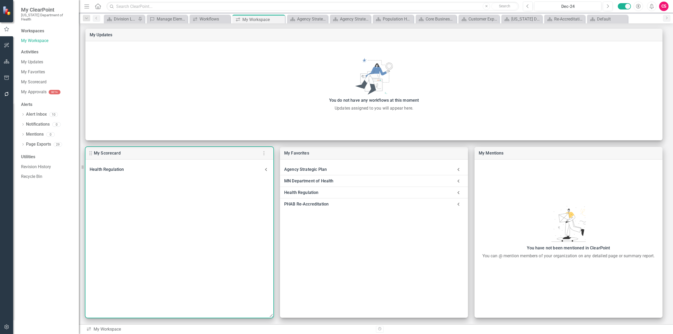
click at [266, 311] on div "Health Regulation Objective Ensure proper care and preparation of human remains…" at bounding box center [179, 238] width 188 height 158
drag, startPoint x: 272, startPoint y: 315, endPoint x: 275, endPoint y: 314, distance: 3.2
click at [275, 314] on use at bounding box center [273, 314] width 3 height 3
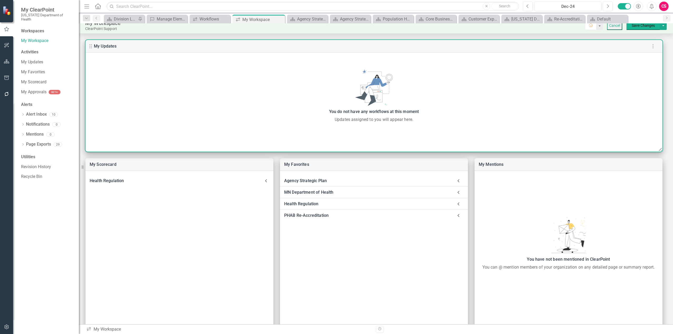
scroll to position [0, 0]
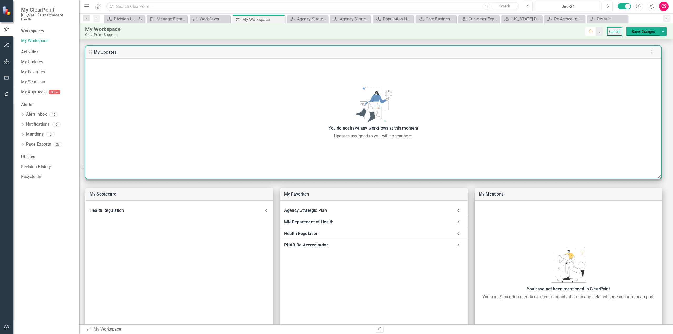
drag, startPoint x: 659, startPoint y: 156, endPoint x: 664, endPoint y: 167, distance: 11.5
click at [658, 178] on use at bounding box center [658, 176] width 3 height 3
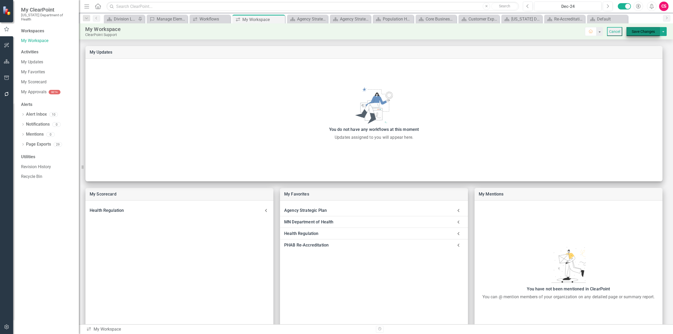
click at [643, 30] on button "Save Changes" at bounding box center [642, 31] width 33 height 9
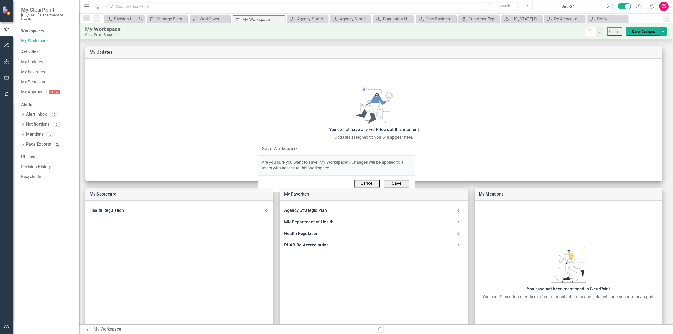
click at [399, 184] on button "Save" at bounding box center [396, 184] width 25 height 8
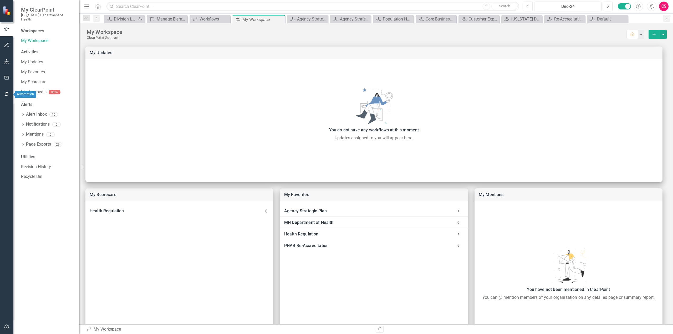
click at [2, 94] on button "button" at bounding box center [7, 94] width 12 height 11
click at [29, 39] on link "Reporting Workflows" at bounding box center [47, 42] width 53 height 6
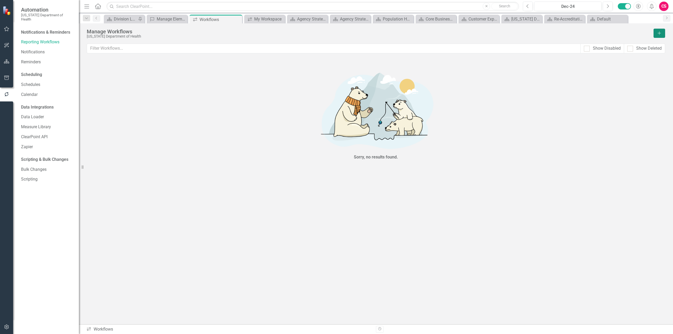
click at [660, 32] on icon "Add" at bounding box center [659, 33] width 5 height 4
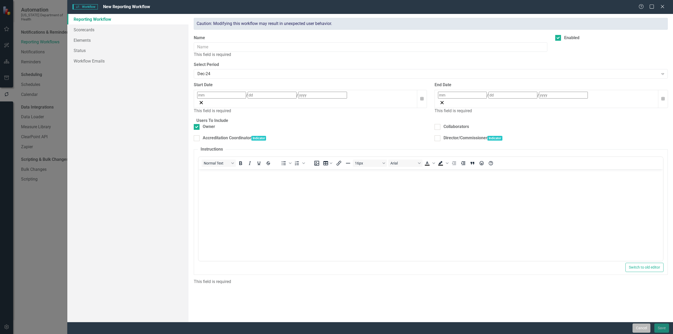
click at [637, 330] on button "Cancel" at bounding box center [641, 327] width 18 height 9
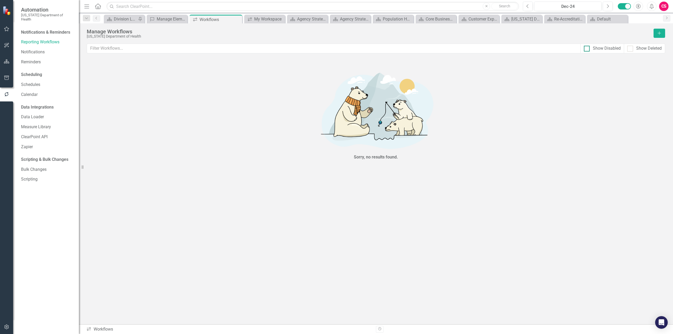
drag, startPoint x: 594, startPoint y: 49, endPoint x: 590, endPoint y: 56, distance: 8.1
click at [594, 48] on div "Show Disabled" at bounding box center [607, 48] width 28 height 6
click at [587, 48] on input "Show Disabled" at bounding box center [585, 47] width 3 height 3
checkbox input "true"
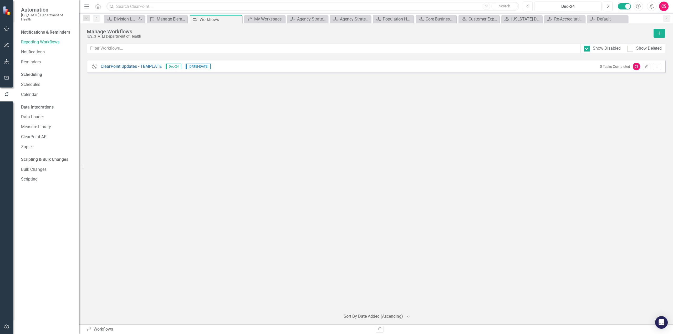
click at [648, 67] on button "Edit" at bounding box center [646, 66] width 8 height 7
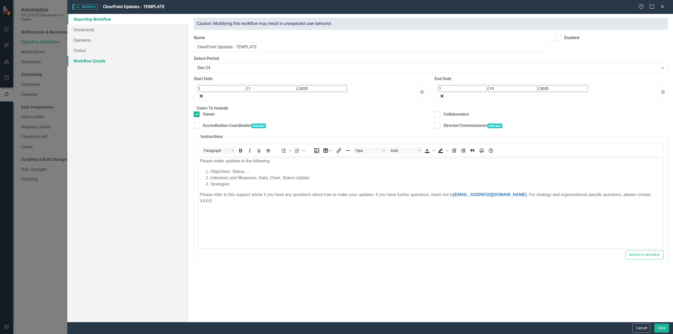
click at [85, 66] on link "Workflow Emails" at bounding box center [127, 61] width 121 height 11
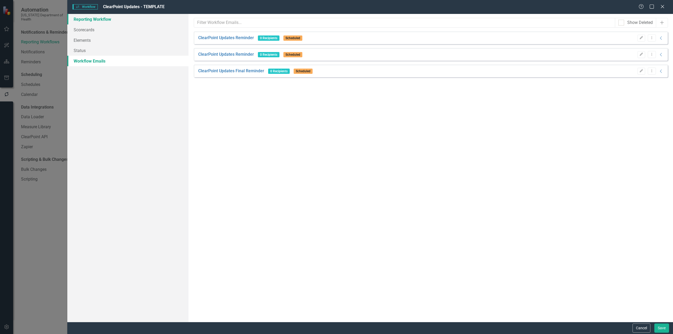
click at [96, 19] on link "Reporting Workflow" at bounding box center [127, 19] width 121 height 11
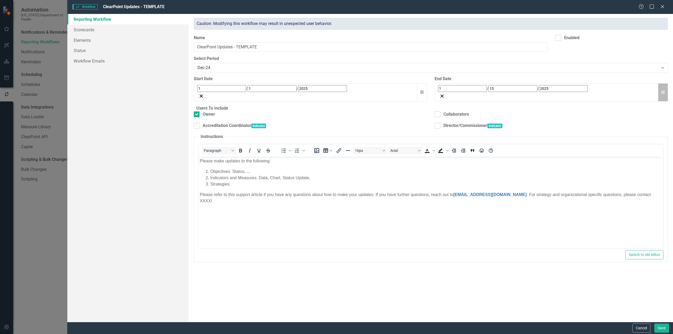
drag, startPoint x: 667, startPoint y: 81, endPoint x: 664, endPoint y: 87, distance: 7.1
click at [666, 83] on div "End Date 1 / 15 / 2025 Calendar" at bounding box center [550, 90] width 241 height 29
click at [664, 87] on button "Calendar" at bounding box center [663, 92] width 10 height 18
click at [616, 105] on fieldset "Users To Include Owner Collaborators Accreditation Coordinator Indicator Direct…" at bounding box center [431, 119] width 474 height 29
click at [661, 85] on button "Calendar" at bounding box center [663, 92] width 10 height 18
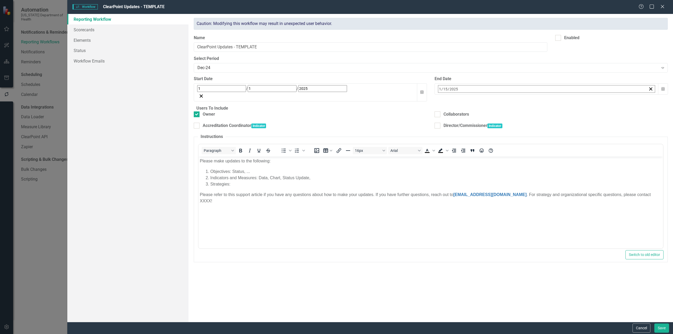
click at [486, 102] on span "January 2025" at bounding box center [481, 100] width 12 height 4
click at [503, 102] on button "2025" at bounding box center [480, 101] width 45 height 12
click at [496, 135] on button "2025" at bounding box center [480, 138] width 30 height 19
click at [520, 155] on abbr "September" at bounding box center [511, 157] width 18 height 4
click at [474, 160] on button "30" at bounding box center [467, 159] width 13 height 9
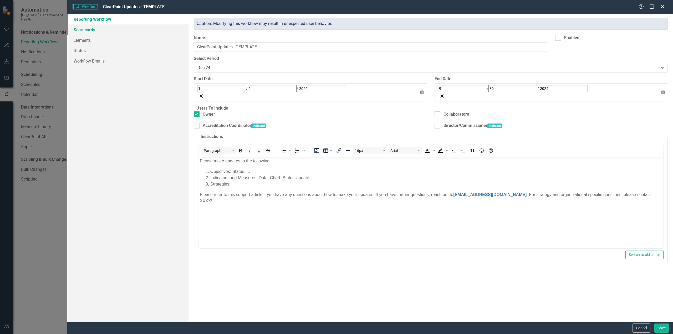
click at [94, 28] on link "Scorecards" at bounding box center [127, 29] width 121 height 11
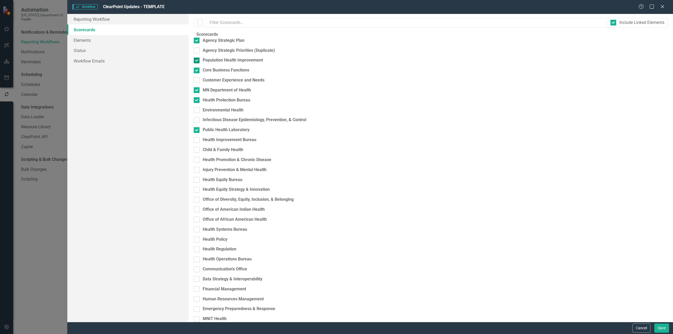
click at [210, 63] on div "Population Health Improvement" at bounding box center [233, 60] width 60 height 6
click at [197, 61] on input "Population Health Improvement" at bounding box center [195, 59] width 3 height 3
checkbox input "false"
click at [207, 73] on div "Core Business Functions" at bounding box center [226, 70] width 47 height 6
click at [197, 71] on input "Core Business Functions" at bounding box center [195, 69] width 3 height 3
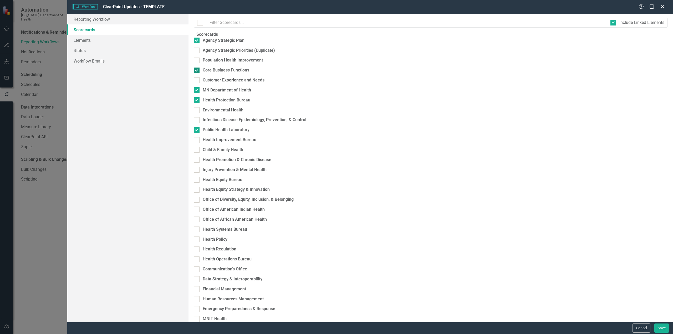
checkbox input "false"
drag, startPoint x: 205, startPoint y: 96, endPoint x: 205, endPoint y: 101, distance: 5.8
click at [205, 93] on div "MN Department of Health" at bounding box center [431, 90] width 474 height 6
click at [204, 103] on div "Health Protection Bureau" at bounding box center [431, 100] width 474 height 6
click at [197, 101] on input "Health Protection Bureau" at bounding box center [195, 98] width 3 height 3
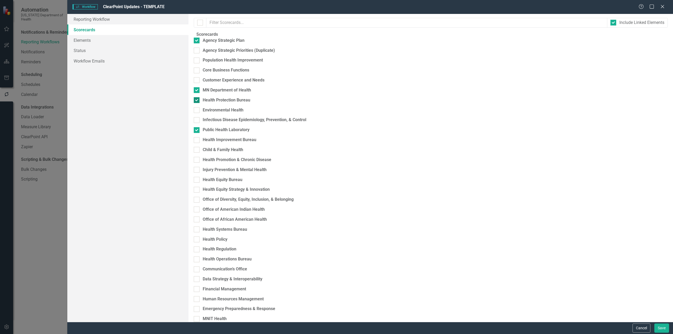
checkbox input "false"
click at [199, 133] on div at bounding box center [197, 130] width 6 height 6
click at [197, 131] on input "Public Health Laboratory" at bounding box center [195, 128] width 3 height 3
checkbox input "false"
click at [205, 93] on div "MN Department of Health" at bounding box center [431, 90] width 474 height 6
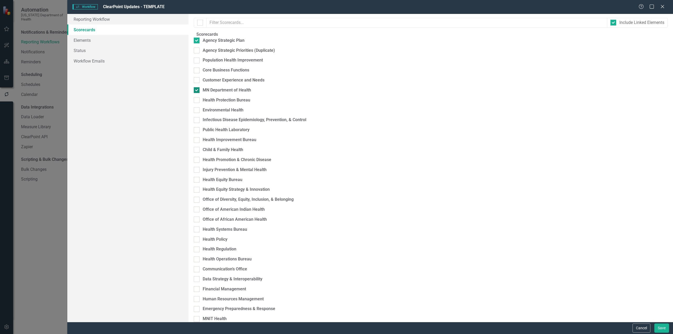
click at [197, 91] on input "MN Department of Health" at bounding box center [195, 88] width 3 height 3
checkbox input "false"
click at [207, 44] on div "Agency Strategic Plan" at bounding box center [224, 41] width 42 height 6
click at [197, 41] on input "Agency Strategic Plan" at bounding box center [195, 39] width 3 height 3
checkbox input "false"
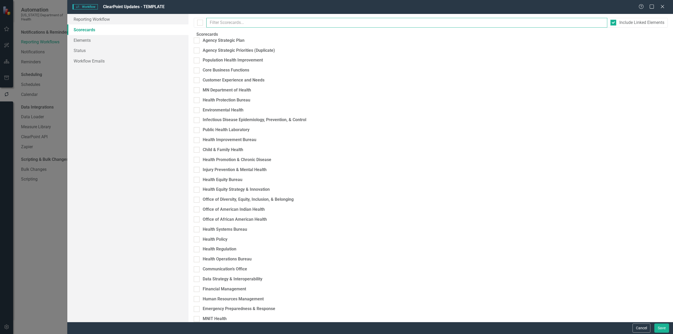
click at [219, 22] on input "text" at bounding box center [406, 23] width 401 height 10
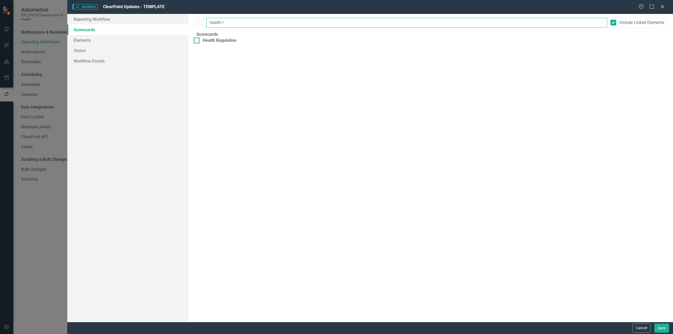
type input "health r"
click at [213, 44] on div "Health Regulation" at bounding box center [220, 41] width 34 height 6
click at [197, 41] on input "Health Regulation" at bounding box center [195, 39] width 3 height 3
checkbox input "true"
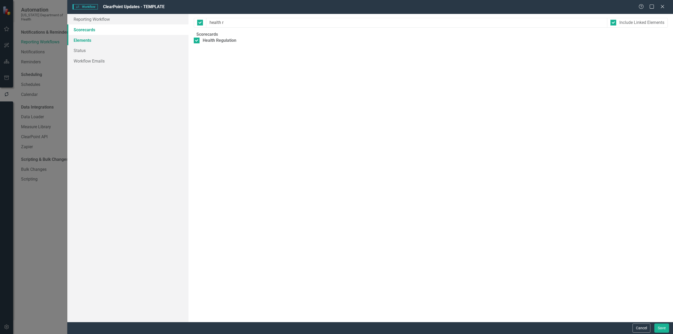
click at [124, 44] on link "Elements" at bounding box center [127, 40] width 121 height 11
click at [202, 97] on fieldset "Elements Objective Indicator Strategy Milestone Milestone Performance Measure" at bounding box center [431, 65] width 474 height 66
click at [199, 93] on div at bounding box center [197, 90] width 6 height 6
click at [197, 91] on input "Performance Measure" at bounding box center [195, 88] width 3 height 3
checkbox input "true"
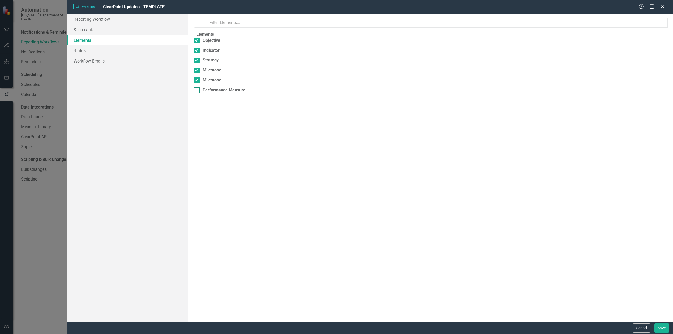
checkbox input "true"
click at [137, 50] on link "Status" at bounding box center [127, 50] width 121 height 11
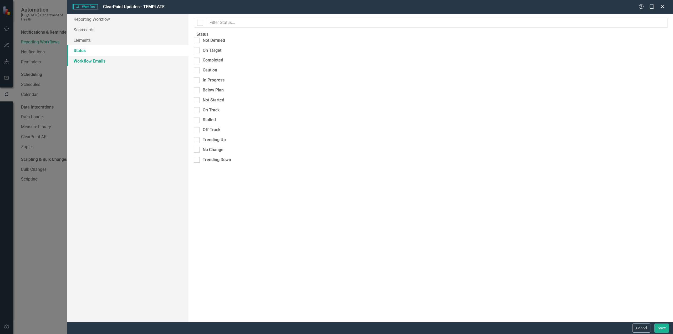
click at [140, 65] on link "Workflow Emails" at bounding box center [127, 61] width 121 height 11
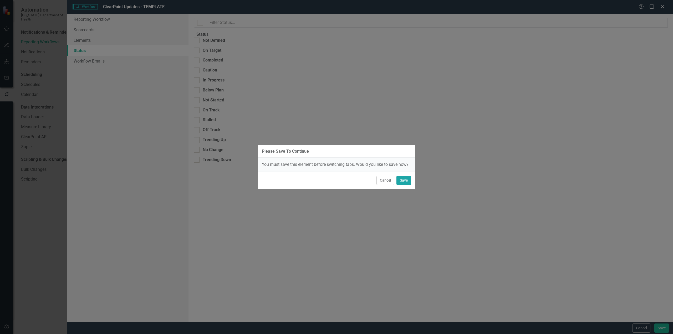
click at [407, 177] on button "Save" at bounding box center [403, 180] width 15 height 9
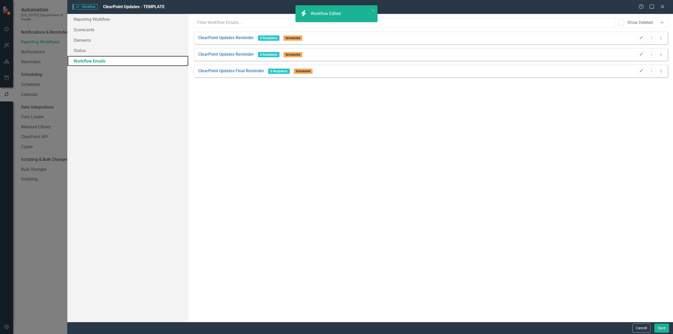
type input "1"
type input "15"
click at [112, 23] on link "Reporting Workflow" at bounding box center [127, 19] width 121 height 11
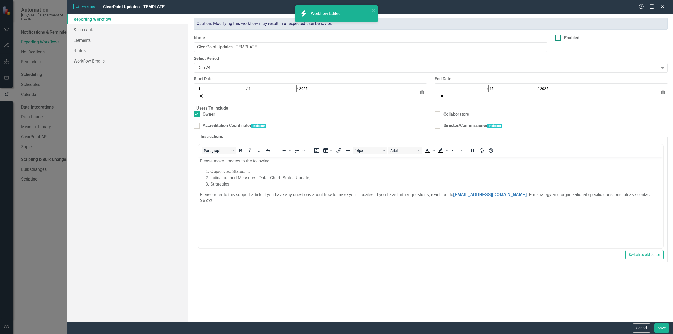
click at [560, 41] on div at bounding box center [558, 38] width 6 height 6
click at [558, 38] on input "Enabled" at bounding box center [556, 36] width 3 height 3
checkbox input "true"
click at [662, 331] on button "Save" at bounding box center [661, 327] width 15 height 9
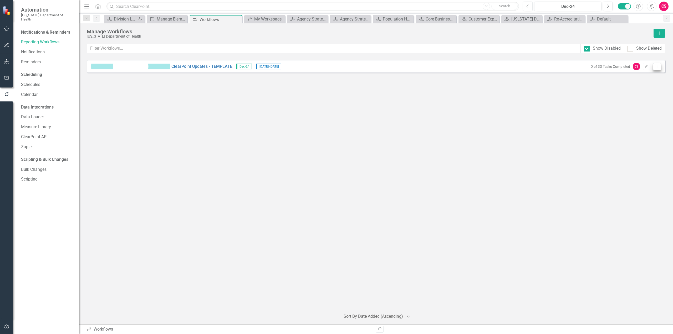
click at [657, 68] on icon "Dropdown Menu" at bounding box center [657, 66] width 4 height 3
click at [652, 74] on link "Preview Preview Workflow" at bounding box center [636, 75] width 49 height 10
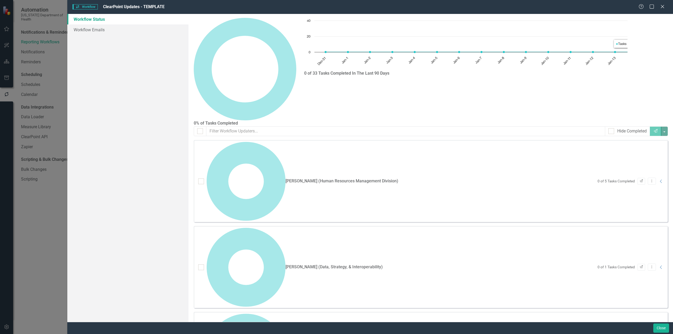
drag, startPoint x: 665, startPoint y: 7, endPoint x: 666, endPoint y: 10, distance: 3.2
click at [665, 8] on icon "Close" at bounding box center [662, 6] width 5 height 4
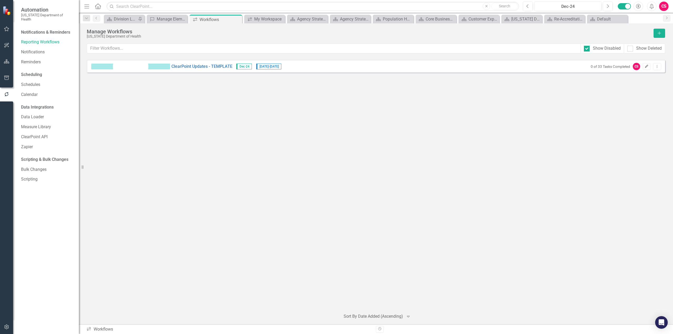
click at [646, 68] on icon "Edit" at bounding box center [646, 66] width 4 height 3
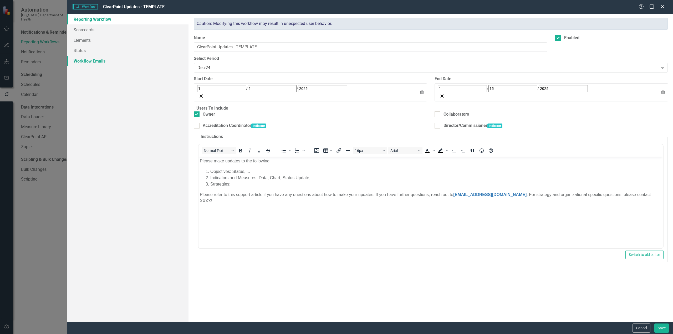
click at [95, 59] on link "Workflow Emails" at bounding box center [127, 61] width 121 height 11
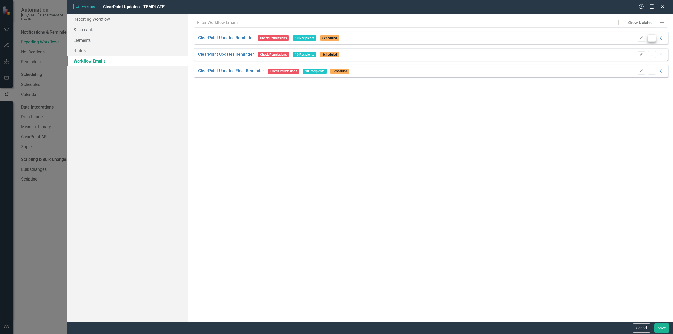
click at [652, 35] on button "Dropdown Menu" at bounding box center [651, 37] width 8 height 7
click at [628, 57] on link "Edit Edit Workflow Email" at bounding box center [625, 57] width 60 height 10
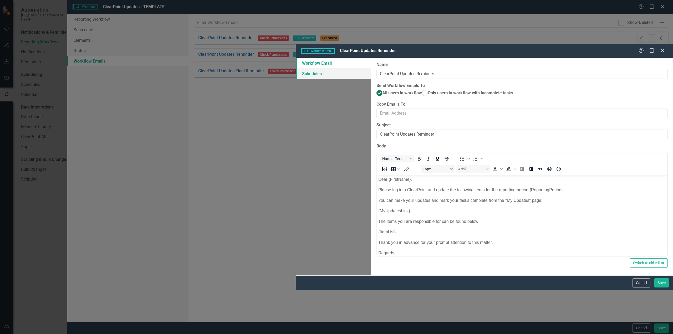
click at [296, 68] on link "Schedules" at bounding box center [333, 73] width 75 height 11
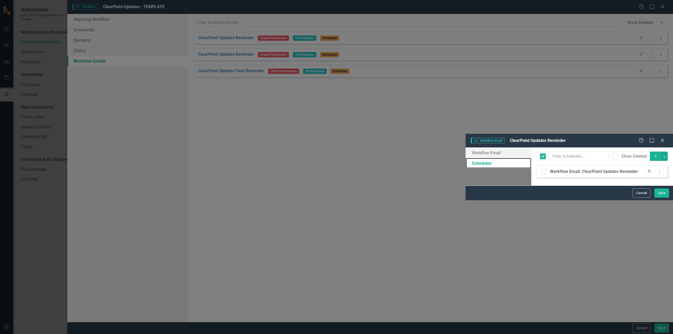
checkbox input "false"
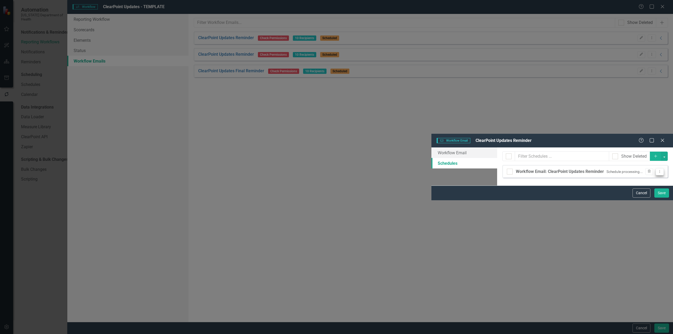
click at [661, 170] on icon "Dropdown Menu" at bounding box center [659, 171] width 4 height 3
click at [645, 47] on link "Edit Edit Schedule" at bounding box center [639, 47] width 48 height 10
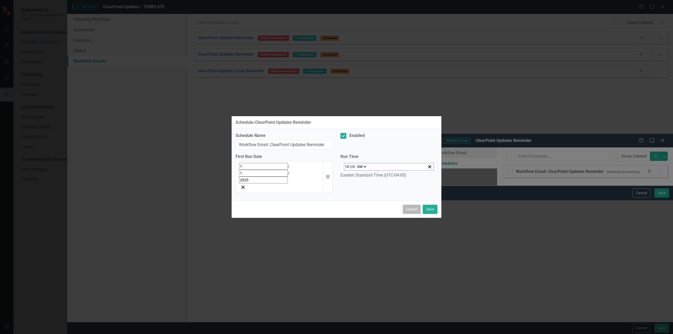
click at [412, 205] on button "Cancel" at bounding box center [412, 209] width 18 height 9
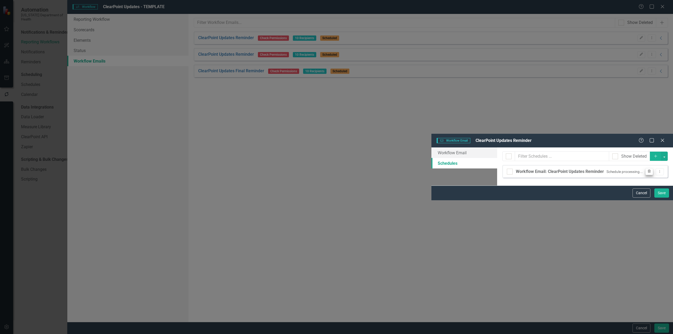
drag, startPoint x: 653, startPoint y: 36, endPoint x: 649, endPoint y: 38, distance: 4.6
click at [653, 168] on div "Schedule processing... Trash Dropdown Menu" at bounding box center [634, 171] width 60 height 7
click at [649, 169] on icon "button" at bounding box center [648, 170] width 3 height 3
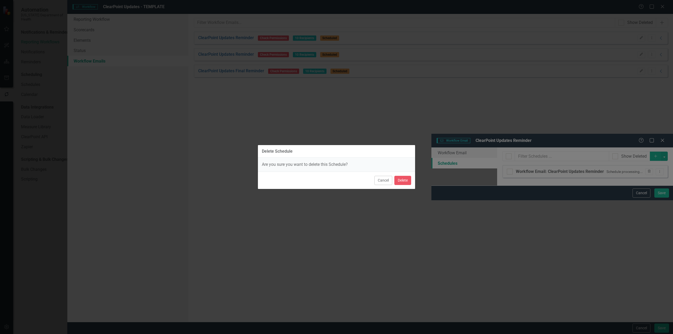
click at [401, 186] on div "Cancel Delete" at bounding box center [336, 180] width 157 height 17
click at [402, 182] on button "Delete" at bounding box center [402, 180] width 17 height 9
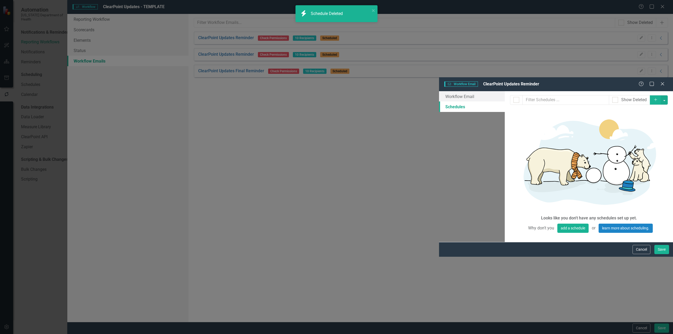
drag, startPoint x: 656, startPoint y: 322, endPoint x: 664, endPoint y: 328, distance: 9.8
click at [658, 257] on form "Workflow Email Workflow Email ClearPoint Updates Reminder Help Maximize Close W…" at bounding box center [556, 167] width 234 height 180
click at [664, 254] on button "Save" at bounding box center [661, 249] width 15 height 9
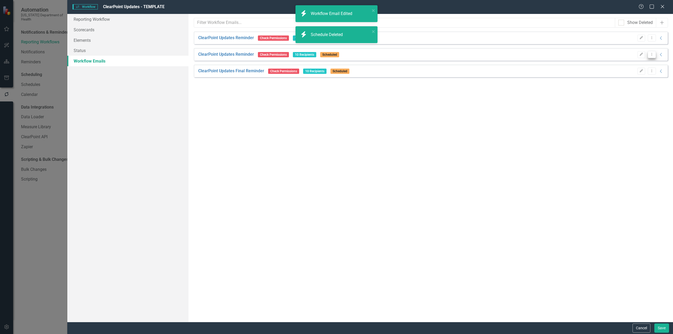
click at [650, 55] on icon "Dropdown Menu" at bounding box center [651, 54] width 4 height 3
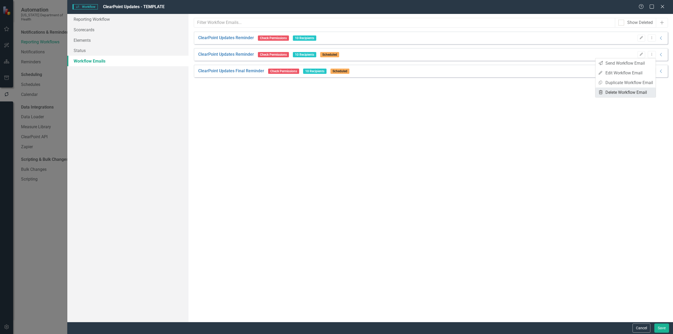
click at [622, 87] on link "Trash Delete Workflow Email" at bounding box center [625, 92] width 60 height 10
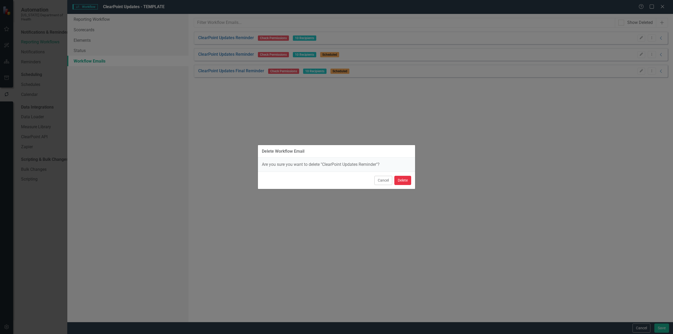
click at [403, 180] on button "Delete" at bounding box center [402, 180] width 17 height 9
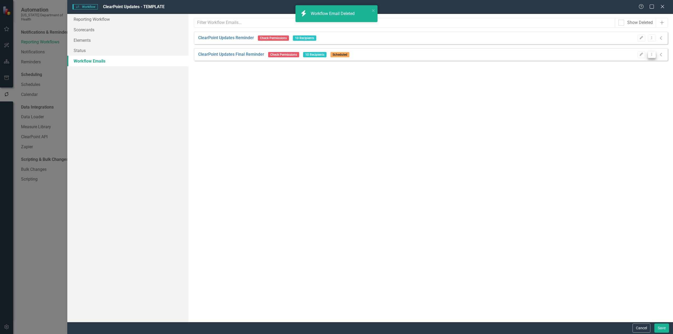
click at [652, 55] on icon "Dropdown Menu" at bounding box center [651, 54] width 4 height 3
click at [632, 93] on link "Trash Delete Workflow Email" at bounding box center [625, 92] width 60 height 10
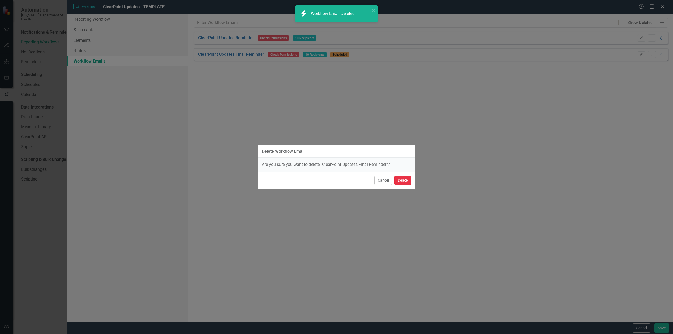
click at [403, 182] on button "Delete" at bounding box center [402, 180] width 17 height 9
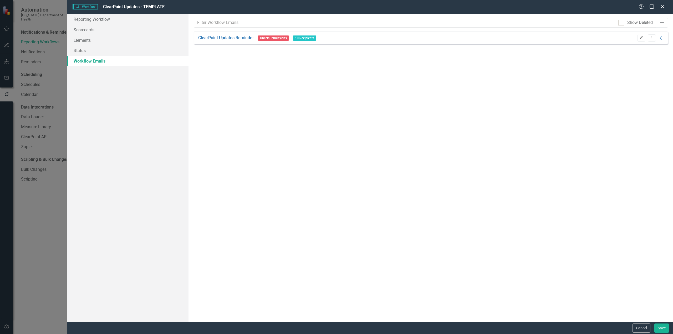
click at [640, 38] on icon "button" at bounding box center [640, 37] width 3 height 3
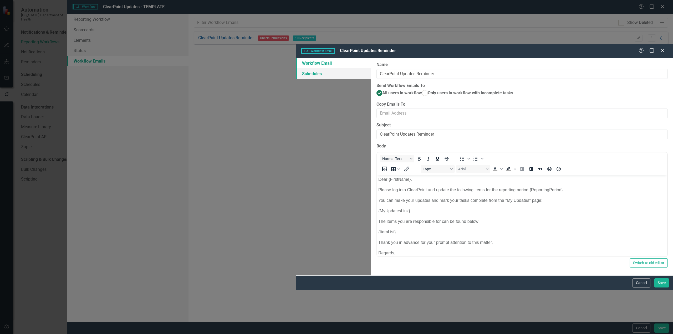
click at [296, 68] on link "Schedules" at bounding box center [333, 73] width 75 height 11
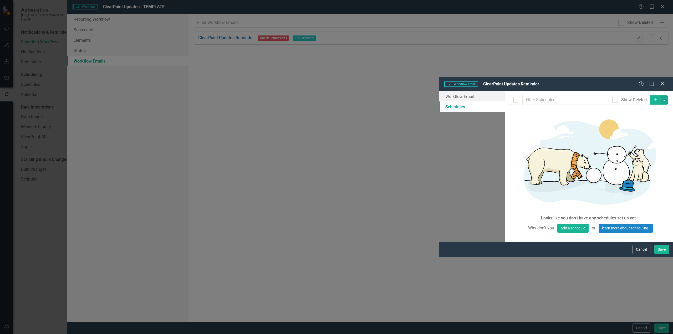
click at [661, 81] on icon "Close" at bounding box center [662, 83] width 7 height 5
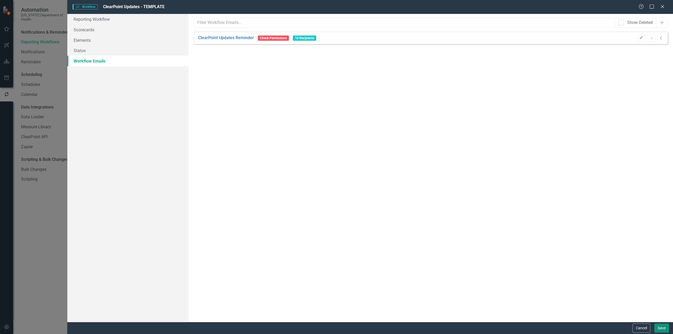
click at [659, 329] on button "Save" at bounding box center [661, 327] width 15 height 9
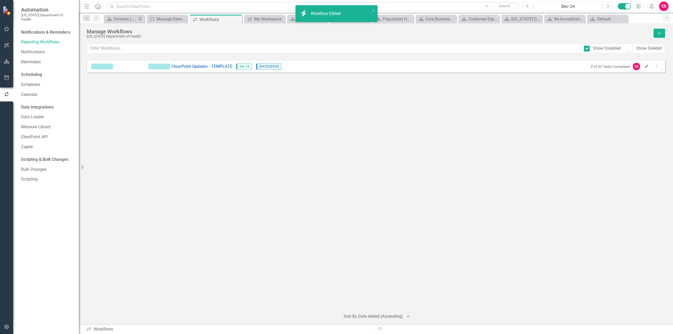
click at [645, 65] on icon "Edit" at bounding box center [646, 66] width 4 height 3
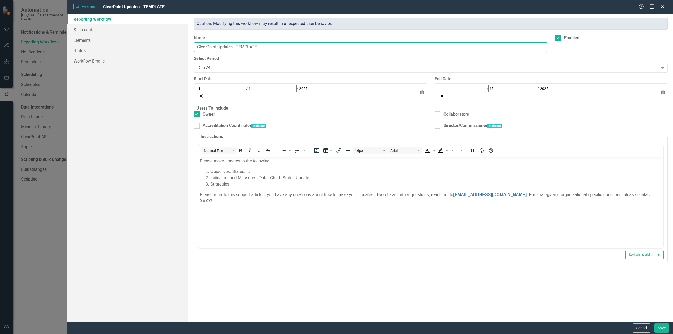
click at [241, 45] on input "ClearPoint Updates - TEMPLATE" at bounding box center [370, 47] width 353 height 10
type input "ClearPoint Updates"
click at [654, 323] on button "Save" at bounding box center [661, 327] width 15 height 9
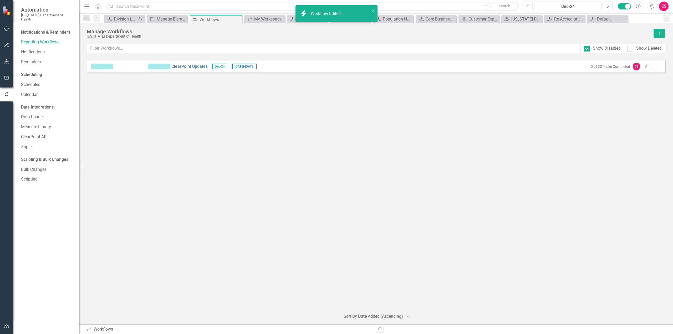
click at [5, 35] on div at bounding box center [6, 36] width 13 height 3
drag, startPoint x: 12, startPoint y: 28, endPoint x: 9, endPoint y: 29, distance: 3.1
click at [9, 29] on button "button" at bounding box center [7, 29] width 12 height 11
click at [26, 37] on div "My Workspace" at bounding box center [47, 41] width 53 height 9
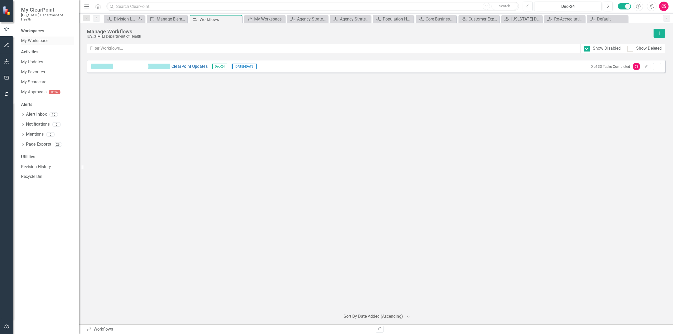
click at [38, 38] on link "My Workspace" at bounding box center [47, 41] width 53 height 6
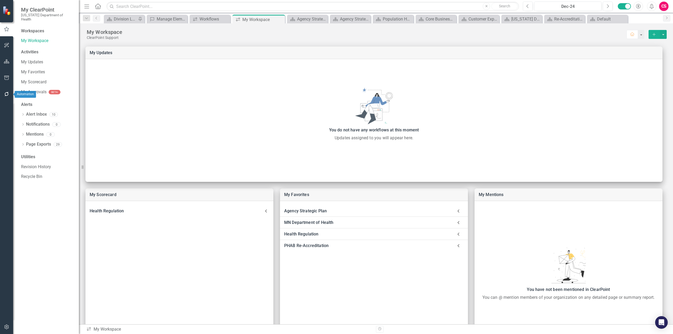
click at [6, 93] on icon "button" at bounding box center [6, 94] width 4 height 4
click at [40, 42] on div "Reporting Workflows" at bounding box center [47, 42] width 53 height 9
click at [40, 39] on link "Reporting Workflows" at bounding box center [47, 42] width 53 height 6
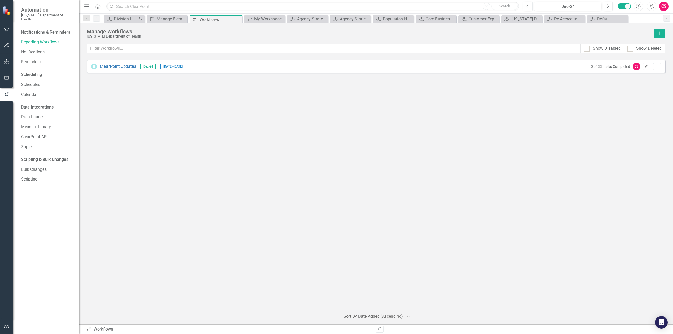
click at [646, 65] on icon "Edit" at bounding box center [646, 66] width 4 height 3
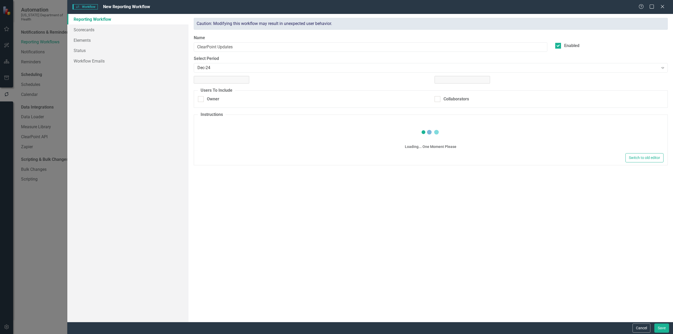
checkbox input "true"
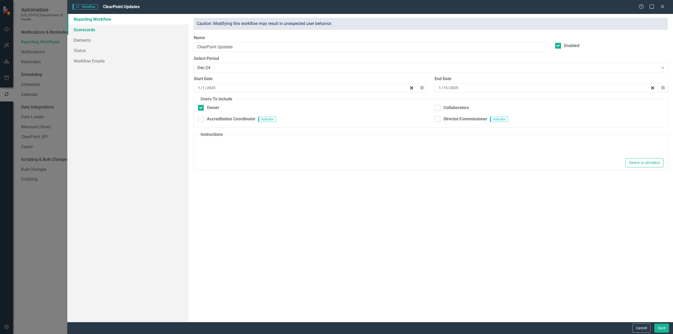
click at [97, 28] on link "Scorecards" at bounding box center [127, 29] width 121 height 11
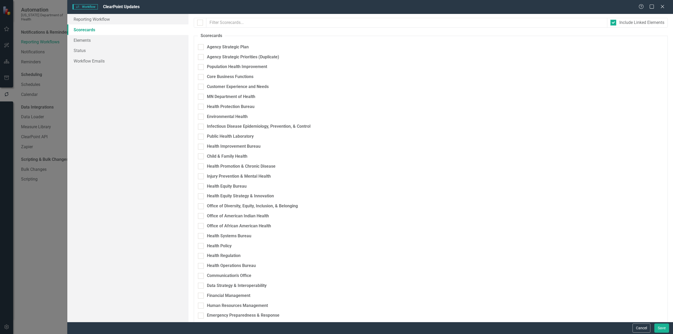
checkbox input "true"
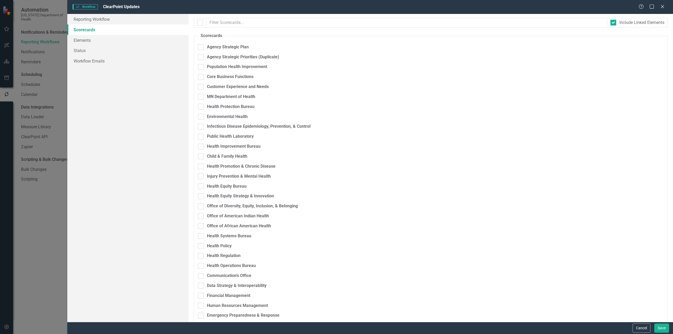
checkbox input "true"
click at [202, 22] on div at bounding box center [200, 23] width 6 height 6
click at [200, 22] on input "checkbox" at bounding box center [198, 21] width 3 height 3
checkbox input "true"
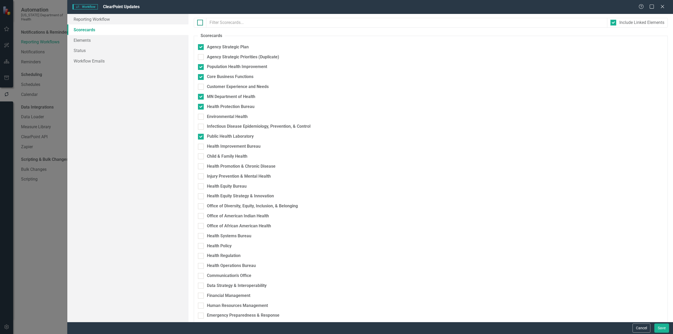
checkbox input "true"
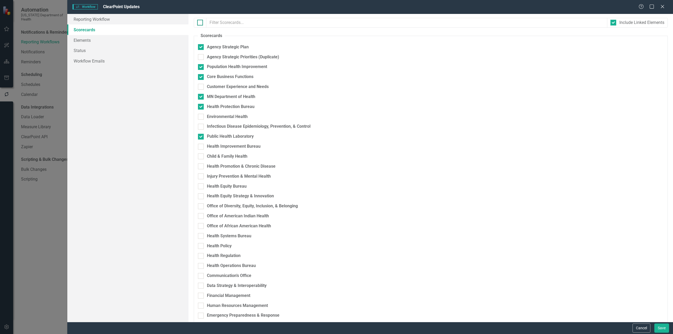
checkbox input "true"
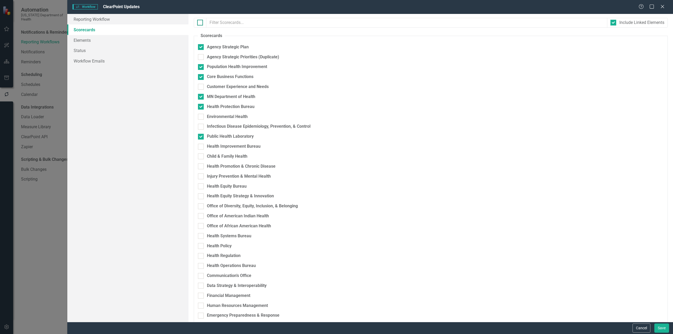
checkbox input "true"
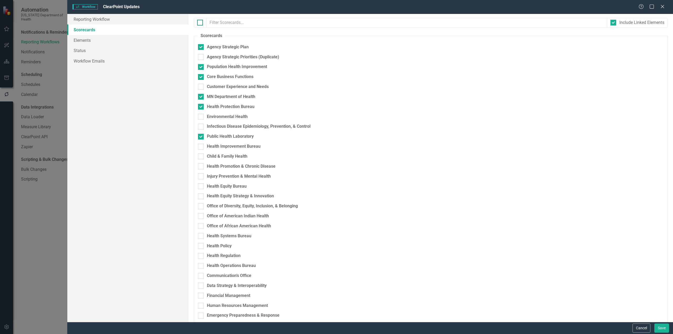
checkbox input "true"
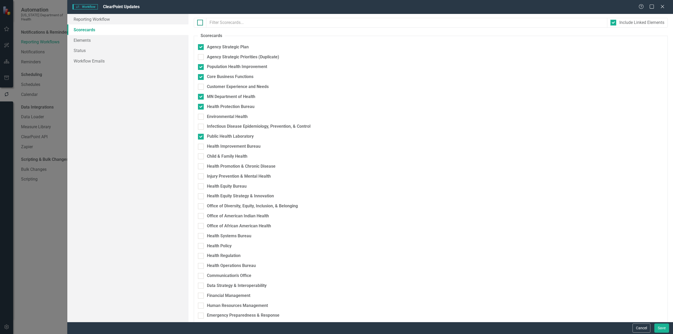
checkbox input "true"
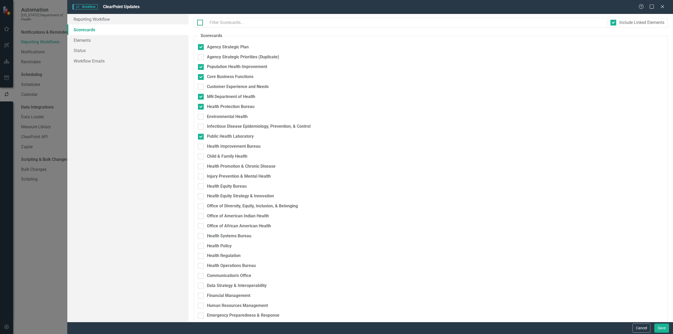
checkbox input "true"
click at [202, 22] on div at bounding box center [200, 23] width 6 height 6
click at [200, 22] on input "checkbox" at bounding box center [198, 21] width 3 height 3
checkbox input "false"
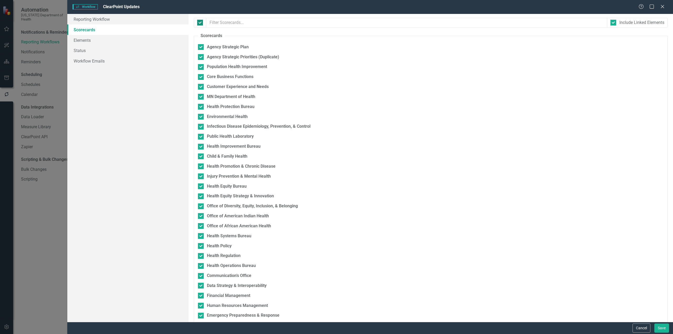
checkbox input "false"
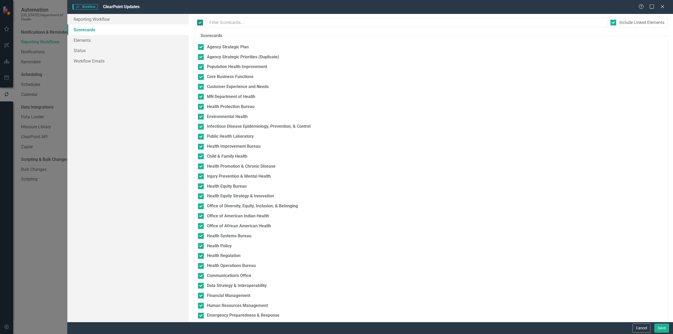
checkbox input "false"
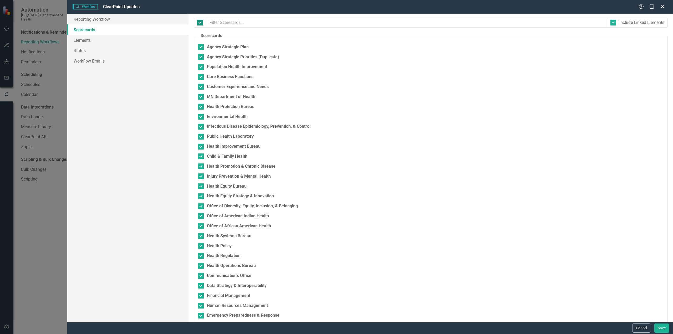
checkbox input "false"
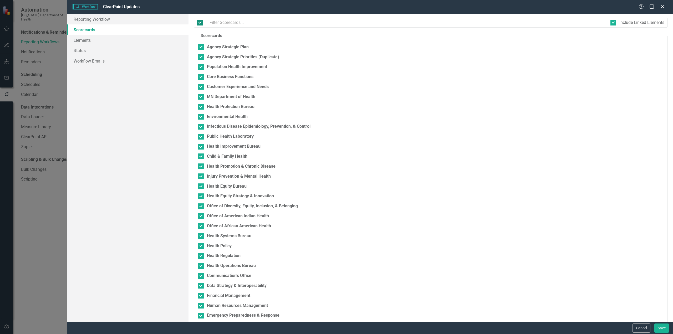
checkbox input "false"
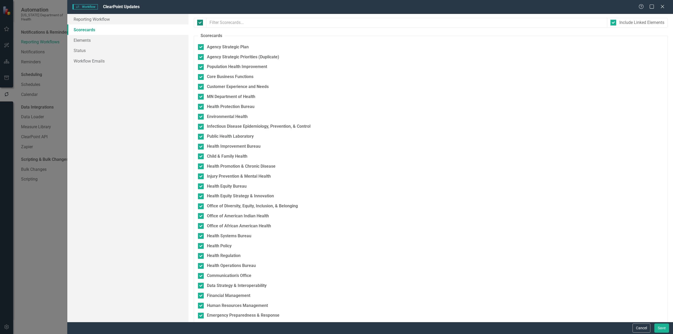
checkbox input "false"
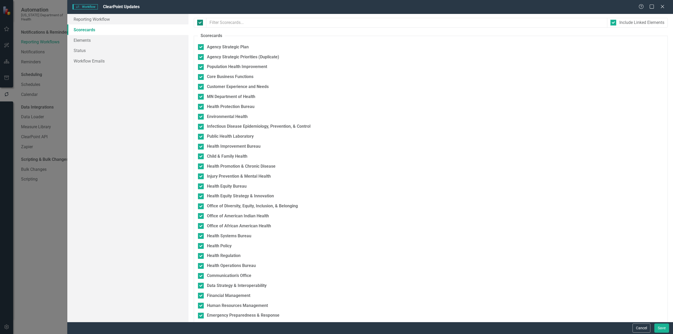
checkbox input "false"
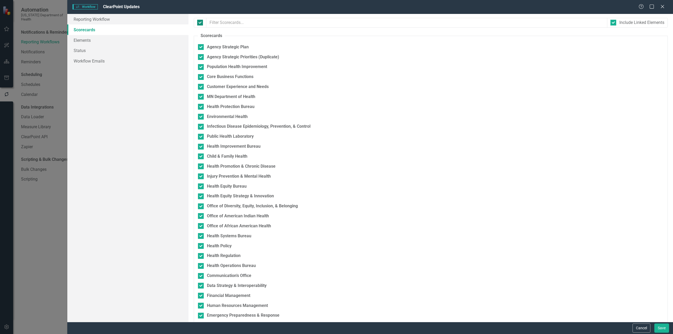
checkbox input "false"
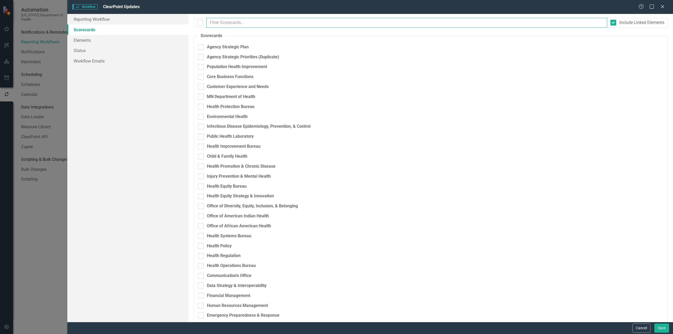
click at [228, 24] on input "text" at bounding box center [406, 23] width 401 height 10
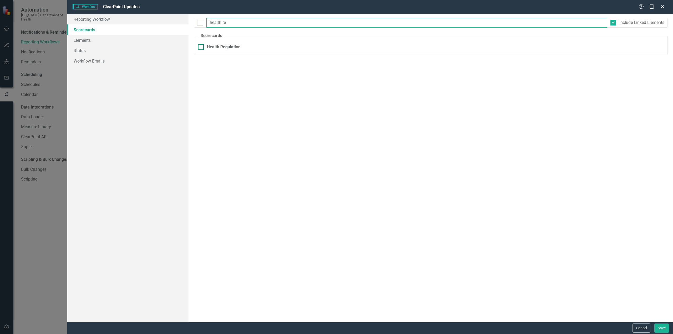
type input "health re"
click at [203, 46] on div at bounding box center [201, 47] width 6 height 6
click at [201, 46] on input "Health Regulation" at bounding box center [199, 45] width 3 height 3
checkbox input "true"
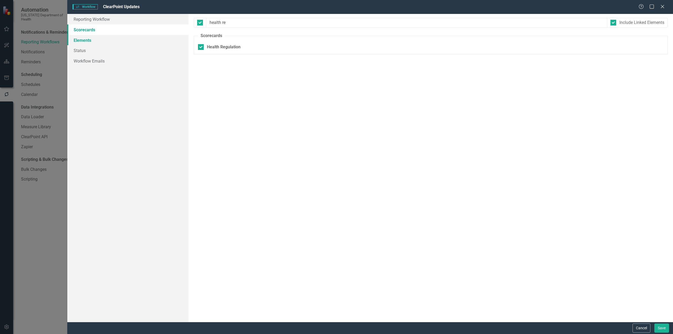
click at [115, 42] on link "Elements" at bounding box center [127, 40] width 121 height 11
click at [203, 99] on div at bounding box center [201, 97] width 6 height 6
click at [201, 97] on input "Performance Measure" at bounding box center [199, 95] width 3 height 3
checkbox input "true"
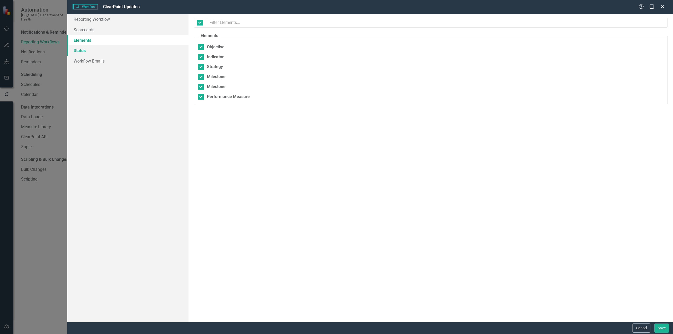
click at [137, 48] on link "Status" at bounding box center [127, 50] width 121 height 11
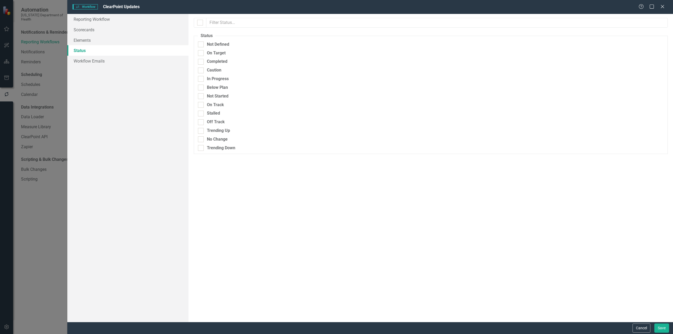
click at [672, 327] on div "Cancel Save" at bounding box center [369, 328] width 605 height 12
click at [666, 326] on button "Save" at bounding box center [661, 327] width 15 height 9
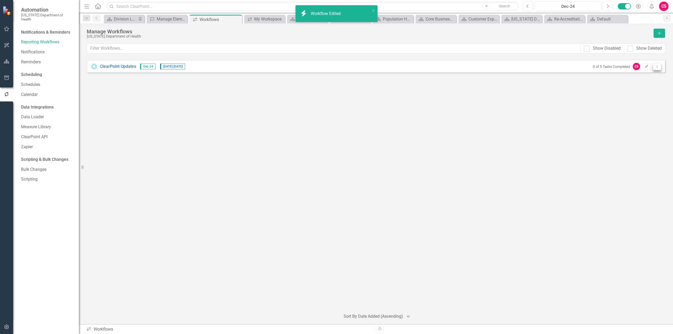
click at [656, 66] on icon "Dropdown Menu" at bounding box center [657, 66] width 4 height 3
click at [648, 73] on link "Preview Preview Workflow" at bounding box center [636, 75] width 49 height 10
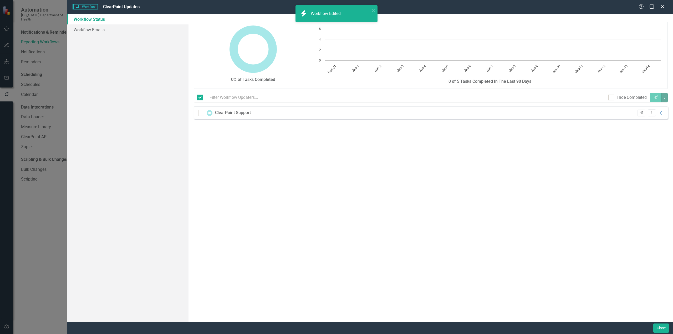
checkbox input "false"
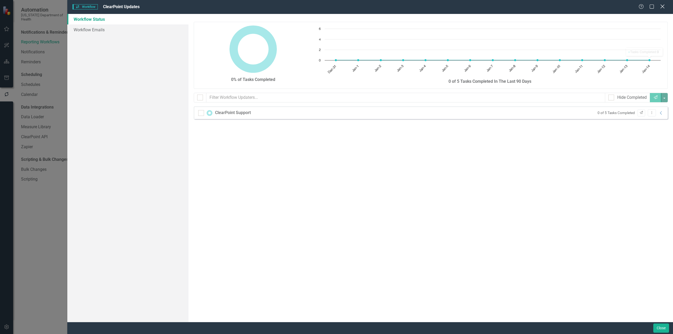
click at [663, 6] on icon "Close" at bounding box center [662, 6] width 7 height 5
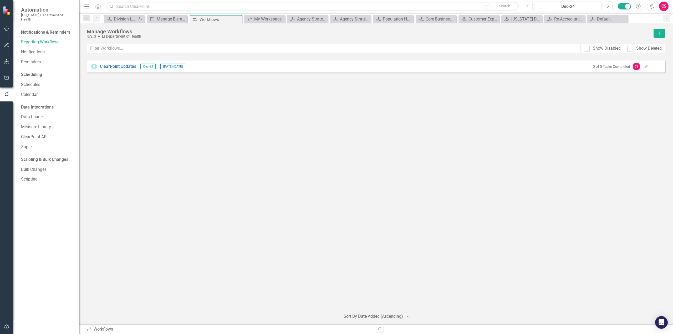
click at [6, 29] on icon "button" at bounding box center [7, 29] width 6 height 4
click at [645, 67] on icon "Edit" at bounding box center [646, 66] width 4 height 3
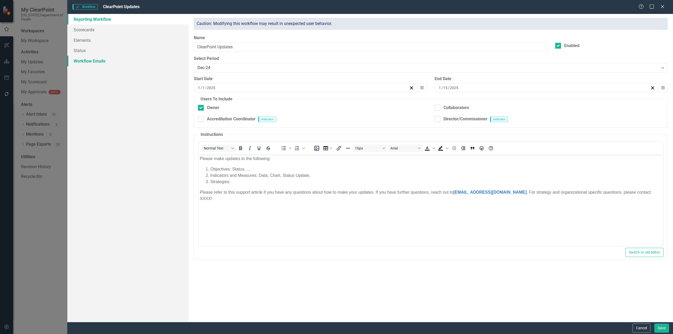
click at [89, 62] on link "Workflow Emails" at bounding box center [127, 61] width 121 height 11
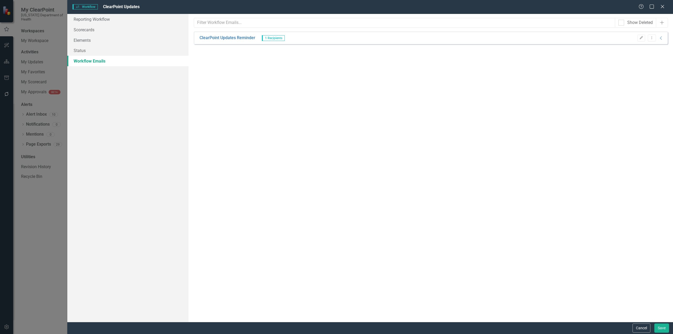
drag, startPoint x: 663, startPoint y: 4, endPoint x: 597, endPoint y: 30, distance: 71.0
click at [663, 4] on icon "Close" at bounding box center [662, 6] width 5 height 4
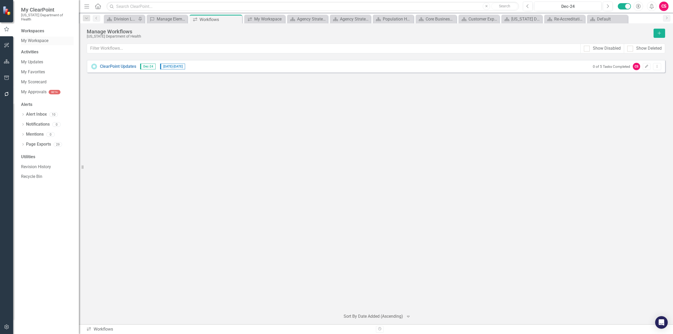
click at [48, 40] on div "My Workspace" at bounding box center [47, 41] width 53 height 9
click at [39, 38] on link "My Workspace" at bounding box center [47, 41] width 53 height 6
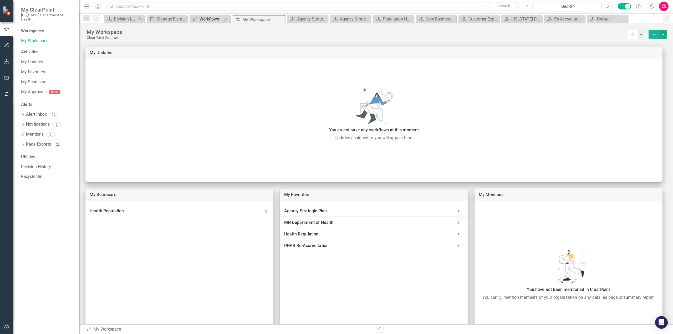
click at [211, 17] on div "Workflows" at bounding box center [210, 19] width 23 height 7
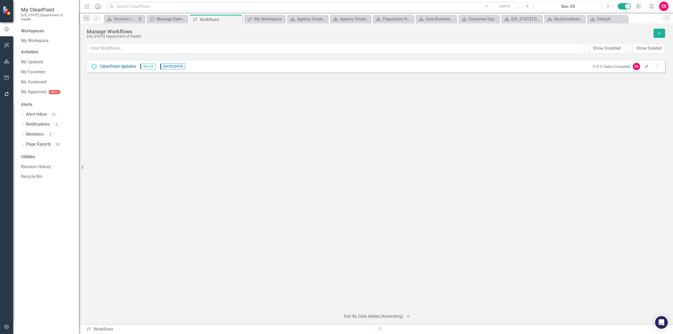
click at [647, 69] on button "Edit" at bounding box center [646, 66] width 8 height 7
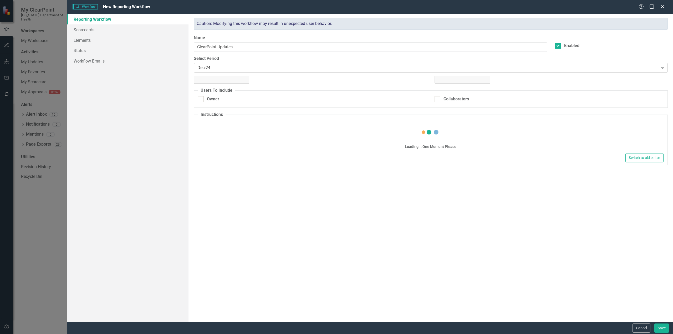
checkbox input "true"
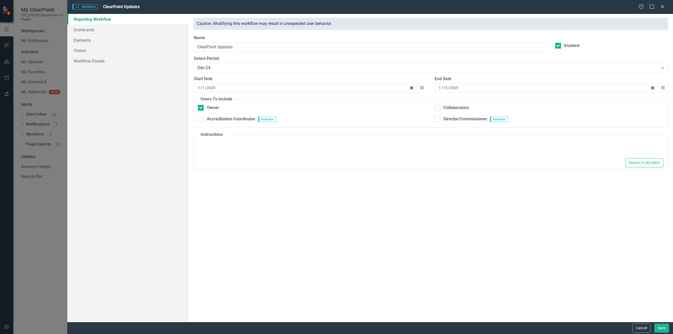
type textarea "<p>Please make updates to the following:</p> <ol> <li>Objectives: Status, ...</…"
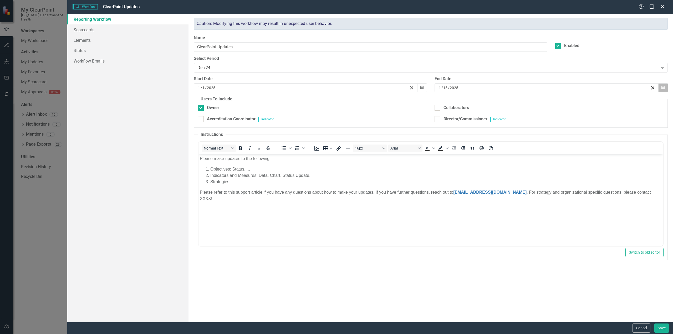
click at [667, 89] on button "Calendar" at bounding box center [663, 87] width 10 height 9
click at [542, 106] on button "January 2025" at bounding box center [546, 101] width 45 height 12
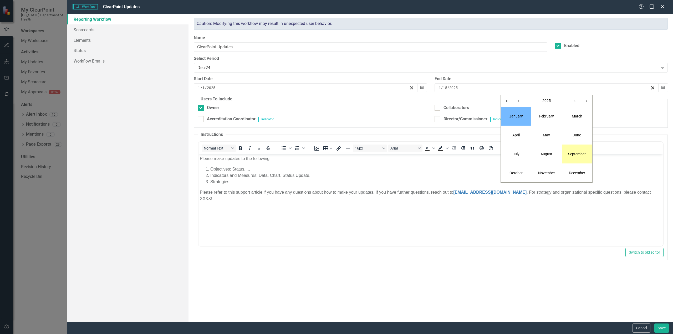
click at [572, 159] on button "September" at bounding box center [577, 154] width 30 height 19
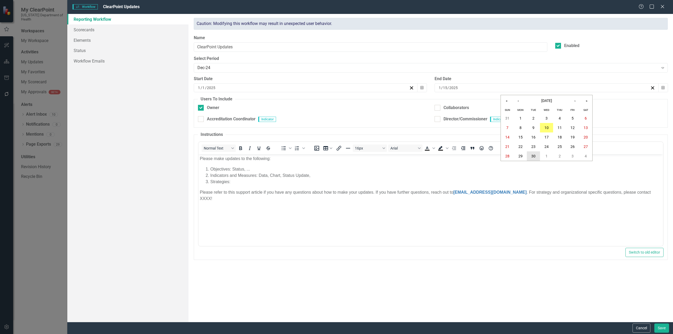
click at [533, 160] on button "30" at bounding box center [533, 155] width 13 height 9
click at [662, 324] on button "Save" at bounding box center [661, 327] width 15 height 9
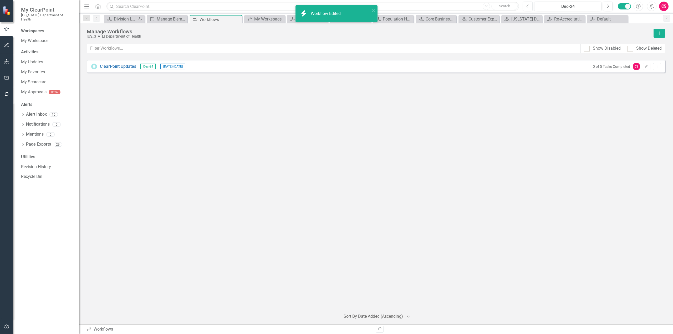
click at [19, 32] on div "Workspaces My Workspace Activities My Updates My Favorites My Scorecard My Appr…" at bounding box center [46, 181] width 66 height 306
click at [23, 38] on link "My Workspace" at bounding box center [47, 41] width 53 height 6
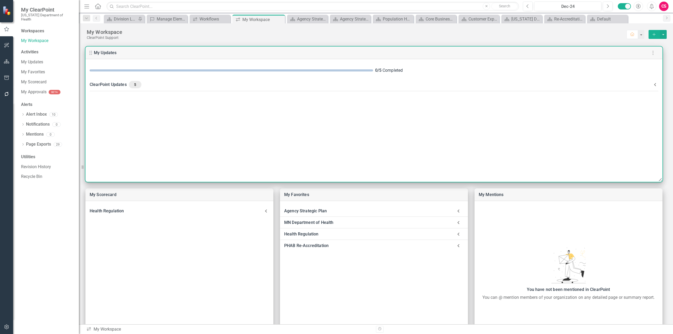
click at [192, 84] on div "ClearPoint Updates 5" at bounding box center [371, 84] width 562 height 7
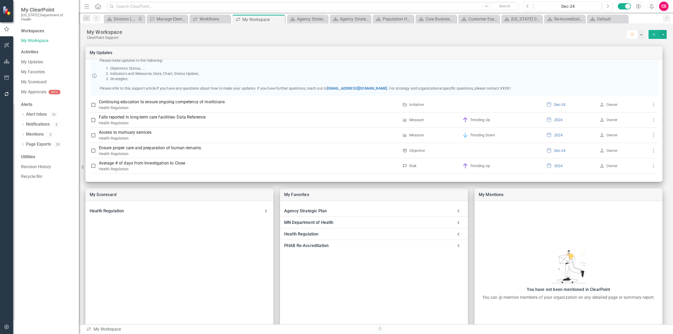
click at [5, 63] on icon "button" at bounding box center [7, 61] width 6 height 4
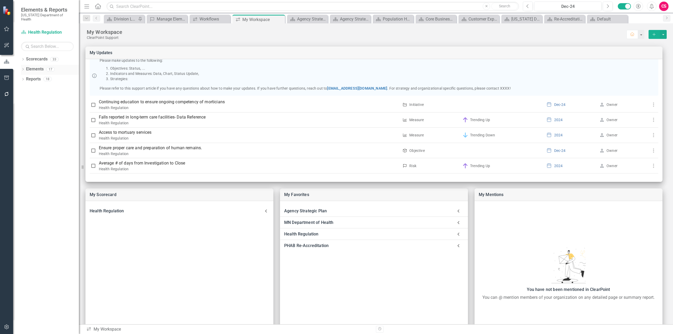
click at [23, 68] on div "Dropdown" at bounding box center [23, 70] width 4 height 4
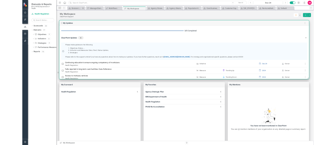
scroll to position [42, 0]
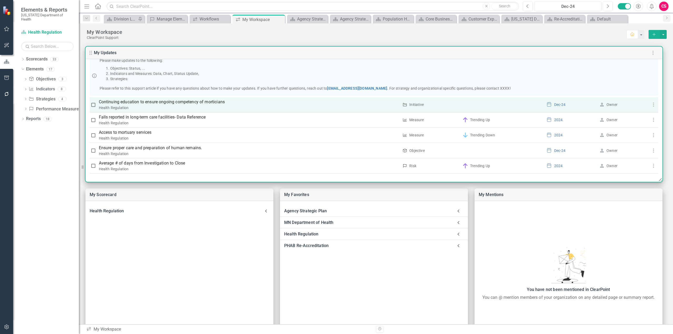
click at [124, 101] on p "Continuing education to ensure ongoing competency of morticians" at bounding box center [249, 102] width 300 height 6
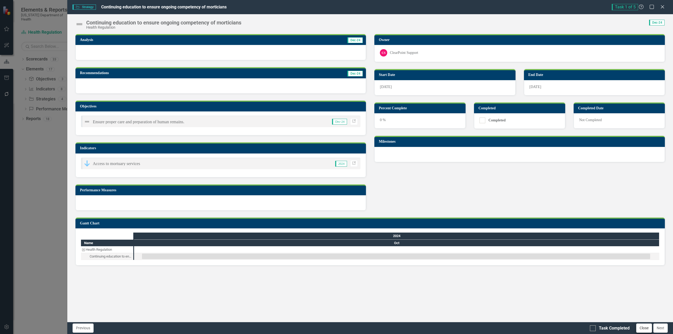
drag, startPoint x: 634, startPoint y: 323, endPoint x: 638, endPoint y: 326, distance: 4.9
click at [635, 324] on div "Previous Task Completed Close Next" at bounding box center [369, 328] width 605 height 12
click at [641, 328] on button "Close" at bounding box center [644, 327] width 16 height 9
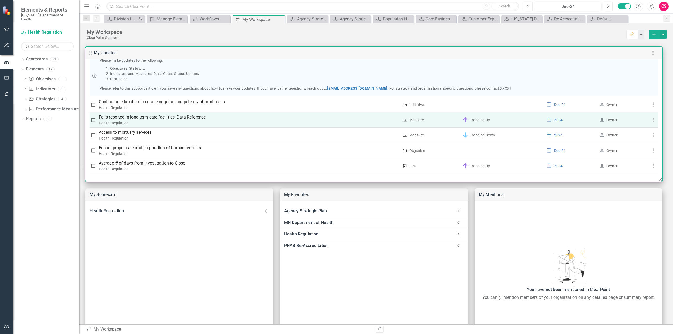
click at [118, 122] on div "Health Regulation" at bounding box center [249, 122] width 300 height 5
click at [112, 115] on p "Falls reported in long-term care facilities- Data Reference" at bounding box center [249, 117] width 300 height 6
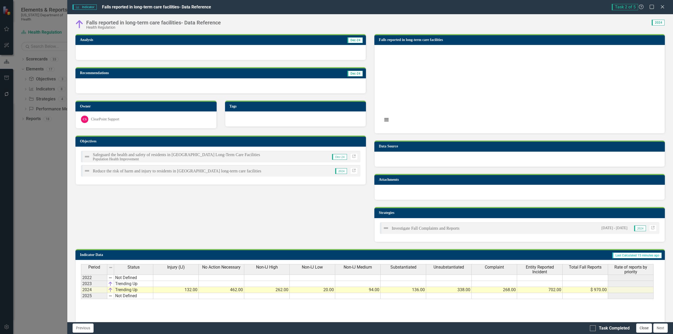
click at [642, 329] on button "Close" at bounding box center [644, 327] width 16 height 9
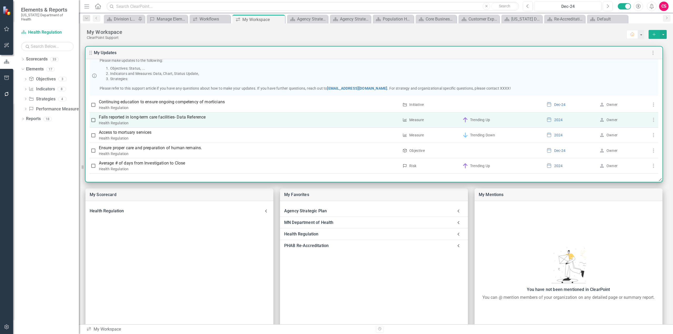
click at [151, 116] on p "Falls reported in long-term care facilities- Data Reference" at bounding box center [249, 117] width 300 height 6
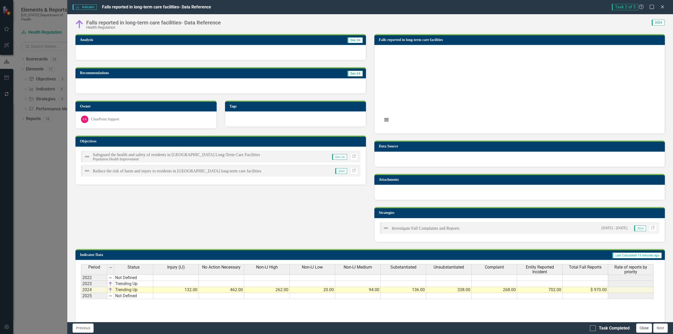
click at [646, 327] on button "Close" at bounding box center [644, 327] width 16 height 9
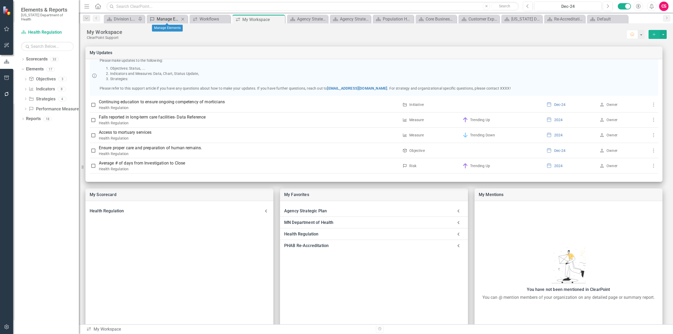
click at [178, 19] on div "Manage Elements" at bounding box center [168, 19] width 23 height 7
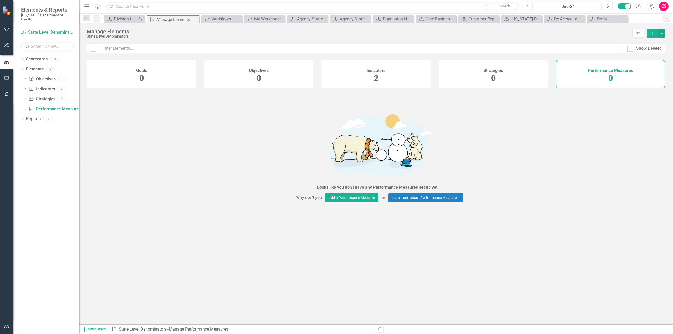
click at [410, 86] on div "Indicators 2" at bounding box center [375, 74] width 109 height 28
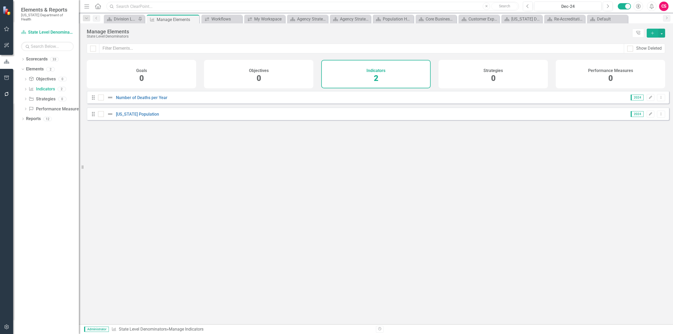
click at [138, 8] on input "text" at bounding box center [312, 6] width 412 height 9
click at [191, 11] on input "falls reported" at bounding box center [312, 6] width 412 height 9
click at [144, 8] on input "falls reported" at bounding box center [312, 6] width 412 height 9
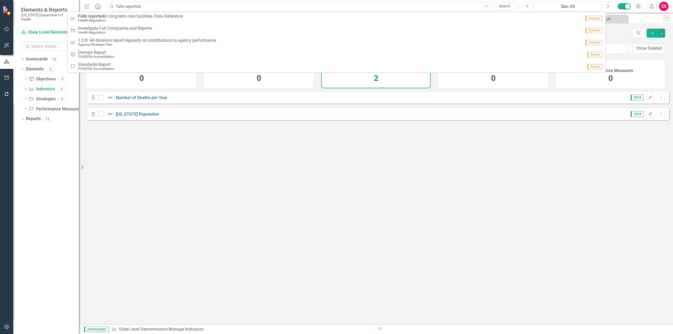
type input "falls reported"
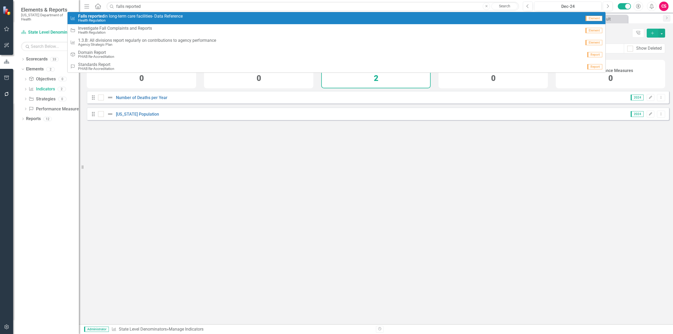
click at [141, 15] on span "Falls reported in long-term care facilities- Data Reference" at bounding box center [130, 16] width 105 height 5
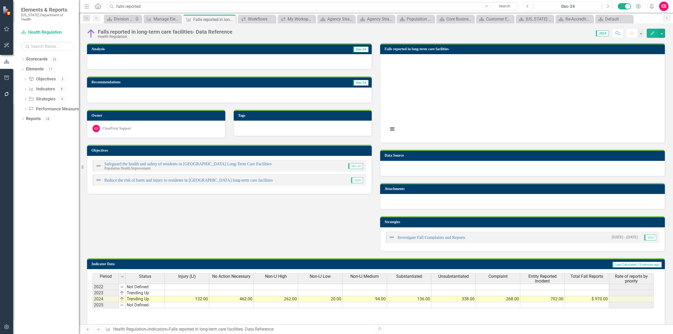
click at [441, 119] on rect "Interactive chart" at bounding box center [520, 97] width 271 height 79
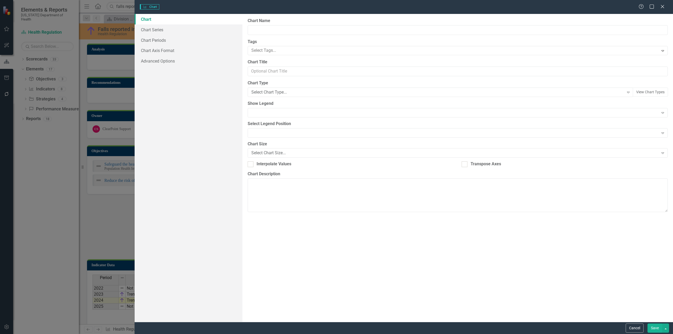
type input "Falls reported in long-term care facilities"
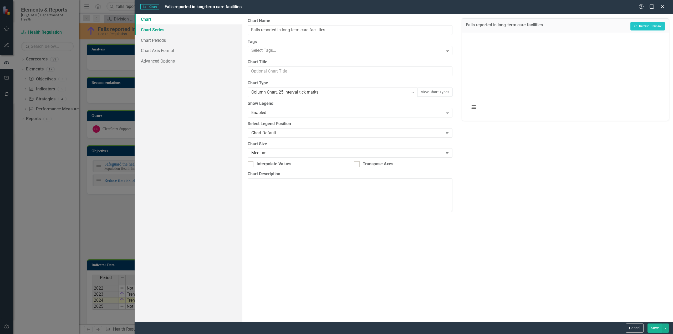
click at [163, 34] on link "Chart Series" at bounding box center [189, 29] width 108 height 11
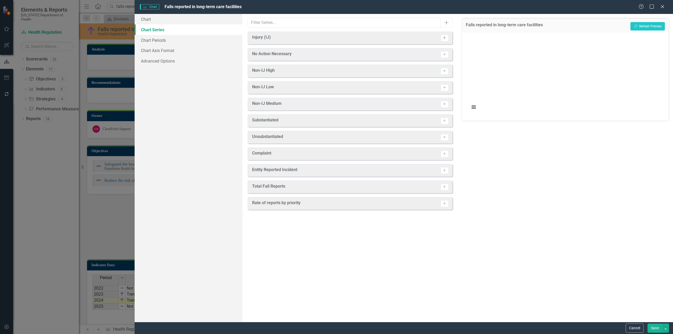
click at [447, 38] on button "Activate" at bounding box center [444, 38] width 8 height 7
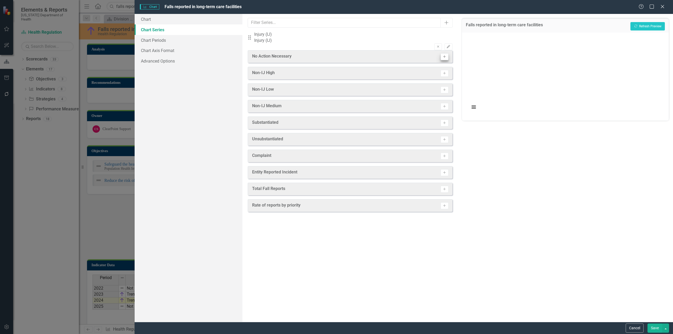
click at [447, 43] on button "Edit" at bounding box center [448, 46] width 8 height 7
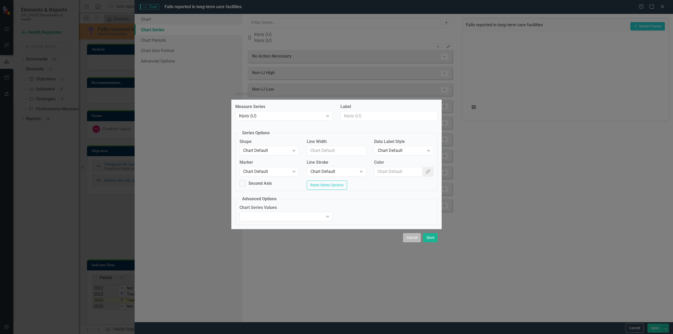
click at [406, 240] on button "Cancel" at bounding box center [412, 237] width 18 height 9
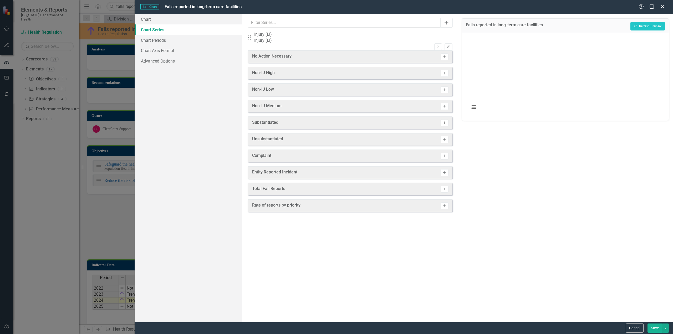
click at [445, 124] on button "Activate" at bounding box center [444, 123] width 8 height 7
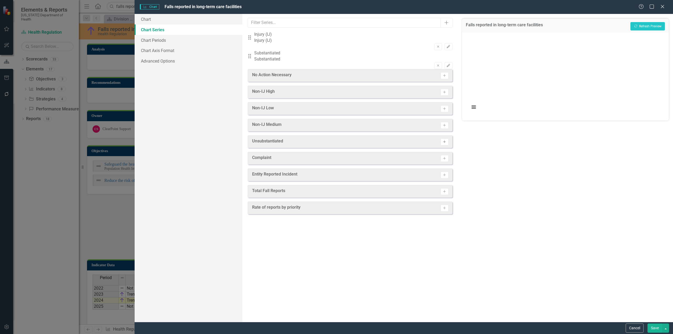
click at [442, 141] on button "Activate" at bounding box center [444, 141] width 8 height 7
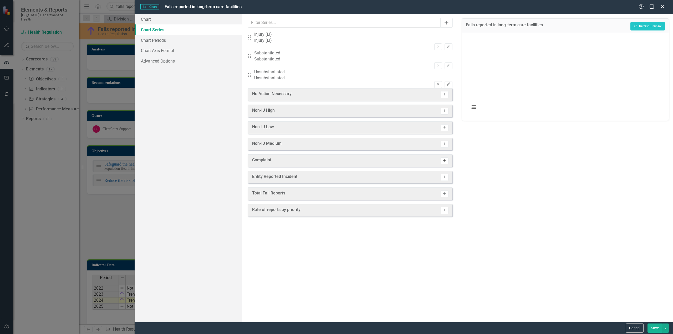
click at [441, 157] on button "Activate" at bounding box center [444, 160] width 8 height 7
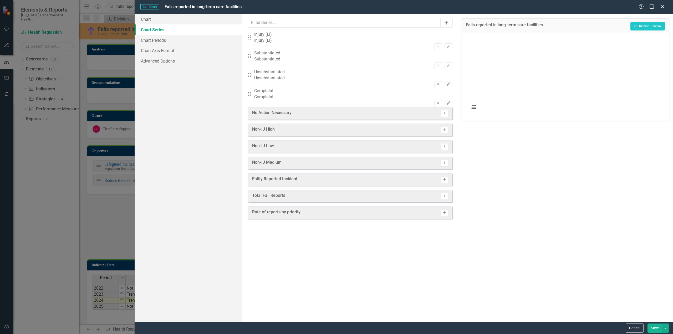
click at [446, 178] on icon "Activate" at bounding box center [444, 179] width 4 height 3
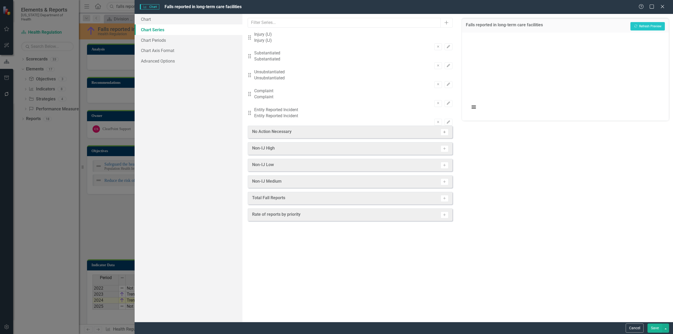
click at [445, 131] on icon "Activate" at bounding box center [444, 132] width 4 height 3
click at [441, 148] on button "Activate" at bounding box center [444, 151] width 8 height 7
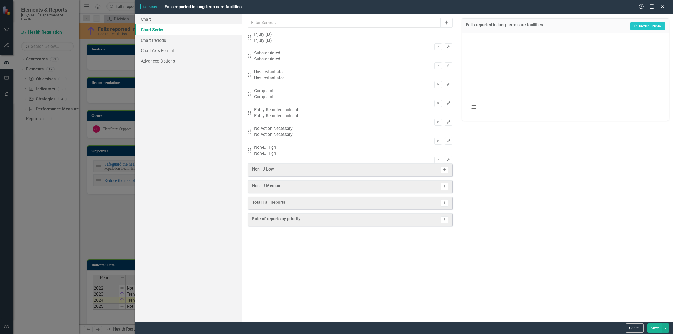
click at [441, 163] on div "Non-IJ Low Activate" at bounding box center [350, 169] width 205 height 13
click at [442, 168] on icon "Activate" at bounding box center [444, 169] width 4 height 3
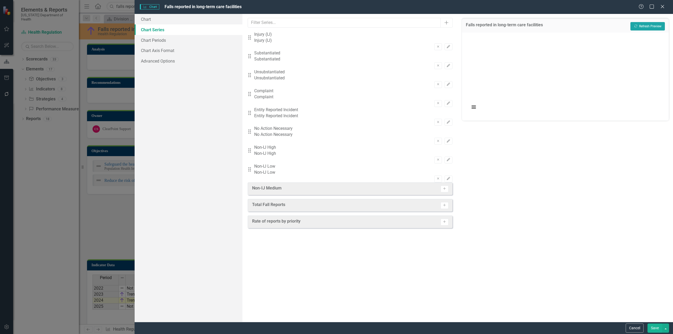
click at [660, 27] on button "Recalculate Refresh Preview" at bounding box center [647, 26] width 34 height 8
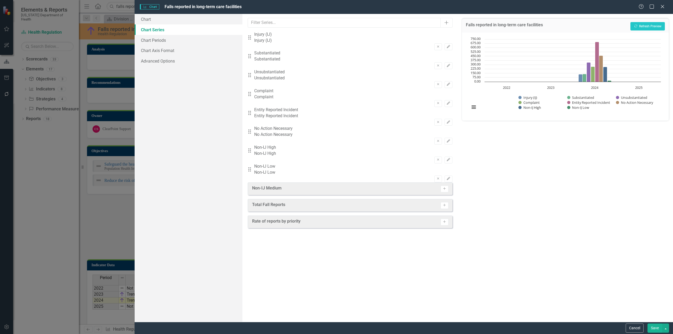
click at [653, 328] on button "Save" at bounding box center [654, 327] width 15 height 9
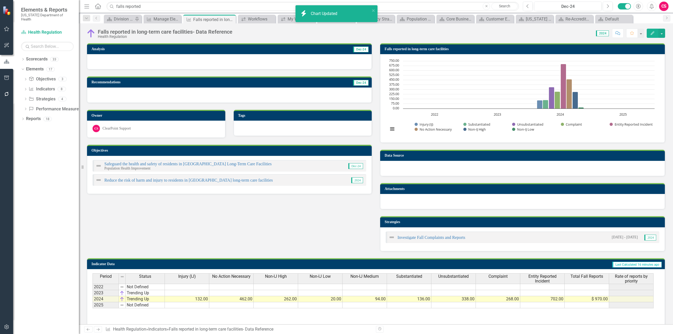
click at [102, 330] on div "Previous Next Indicator Health Regulation » Indicators » Falls reported in long…" at bounding box center [228, 329] width 288 height 6
click at [102, 330] on link "Next" at bounding box center [98, 329] width 8 height 6
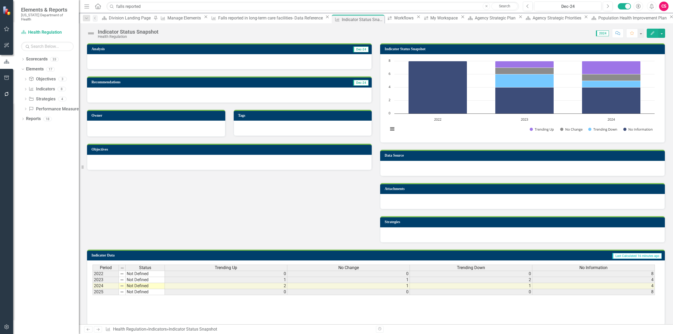
click at [100, 329] on link "Next" at bounding box center [98, 329] width 8 height 6
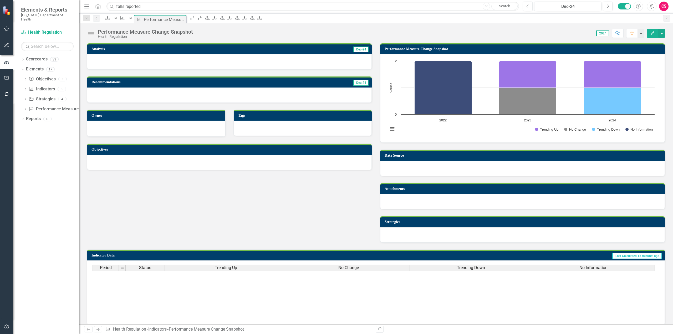
click at [100, 329] on link "Next" at bounding box center [98, 329] width 8 height 6
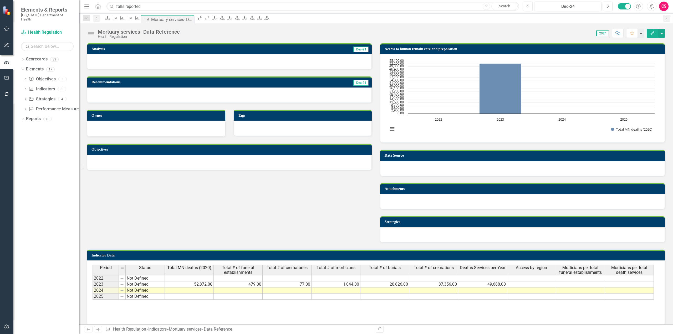
click at [100, 329] on link "Next" at bounding box center [98, 329] width 8 height 6
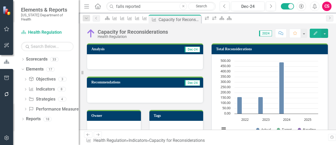
click at [157, 29] on div "Capacity for Reconsiderations" at bounding box center [133, 32] width 70 height 6
drag, startPoint x: 178, startPoint y: 32, endPoint x: 107, endPoint y: 33, distance: 70.7
click at [107, 33] on div "Capacity for Reconsiderations Health Regulation Score: 0.00 2024 Completed Comm…" at bounding box center [208, 31] width 258 height 16
click at [94, 42] on div "Capacity for Reconsiderations Health Regulation Score: 0.00 2024 Completed Comm…" at bounding box center [208, 76] width 258 height 106
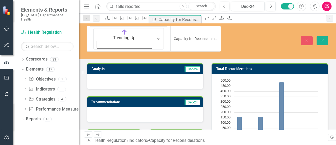
drag, startPoint x: 96, startPoint y: 32, endPoint x: 185, endPoint y: 30, distance: 89.1
click at [306, 36] on button "Close" at bounding box center [307, 40] width 12 height 9
